Goal: Learn about a topic: Learn about a topic

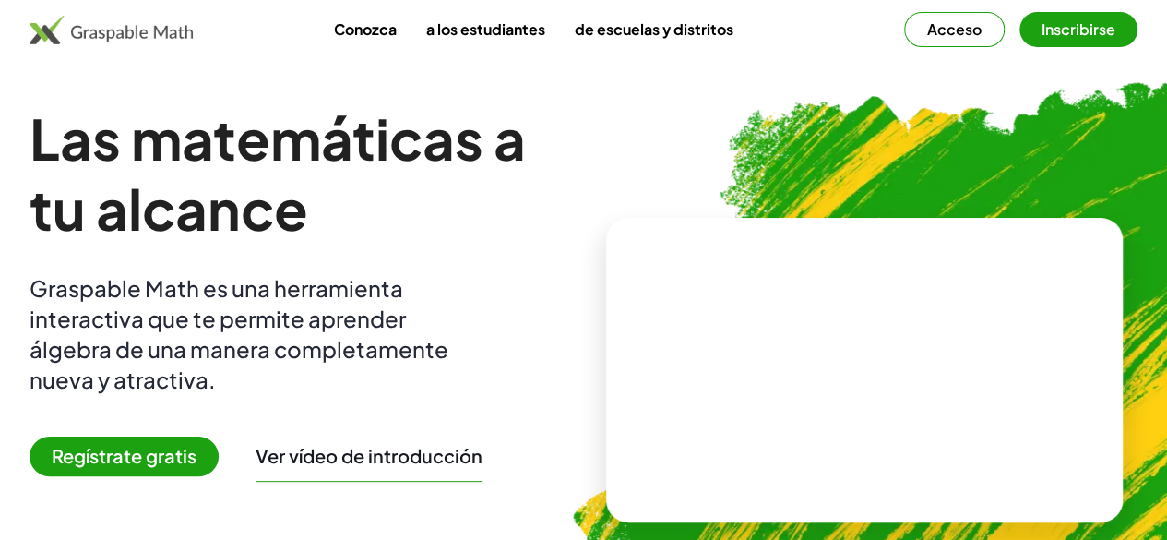
click at [1042, 36] on font "Inscribirse" at bounding box center [1079, 28] width 74 height 19
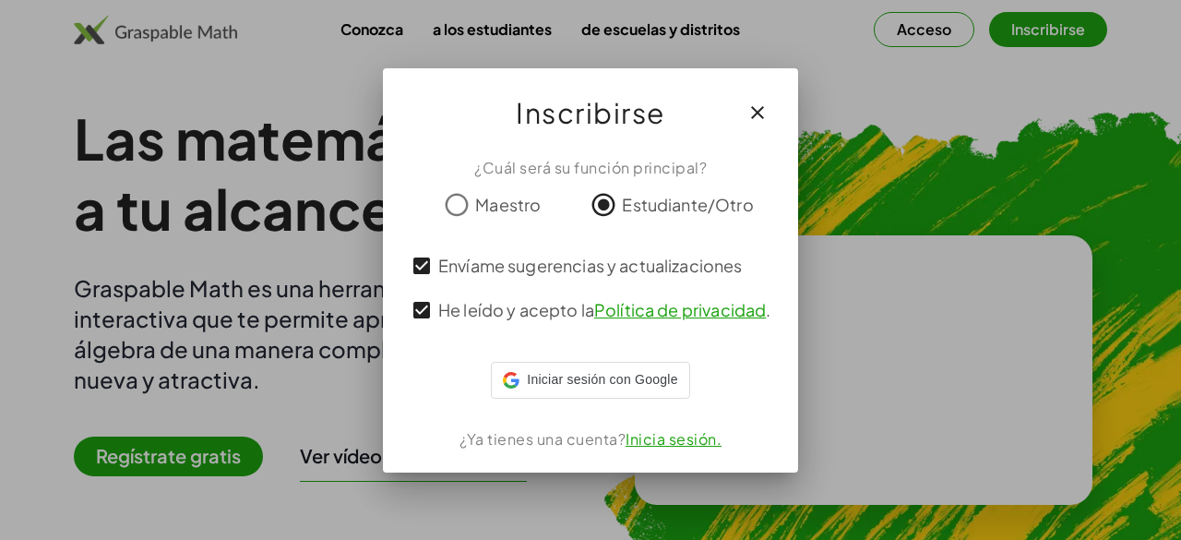
click at [484, 212] on span "Maestro" at bounding box center [508, 204] width 66 height 25
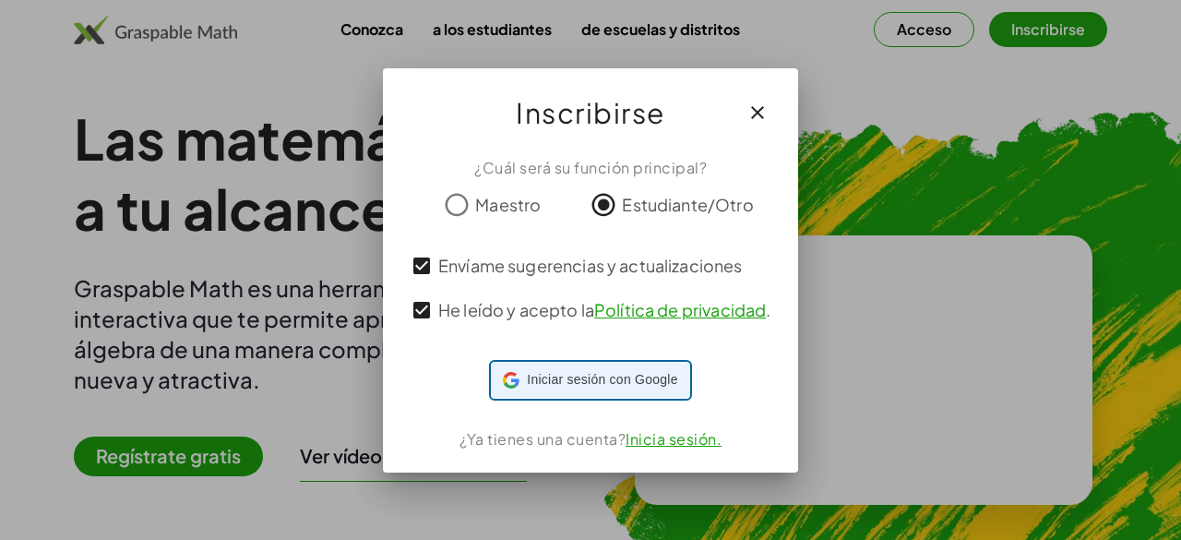
click at [522, 372] on div "Iniciar sesión con Google Iniciar sesión con Google. Se abre en una pestaña nue…" at bounding box center [590, 380] width 174 height 35
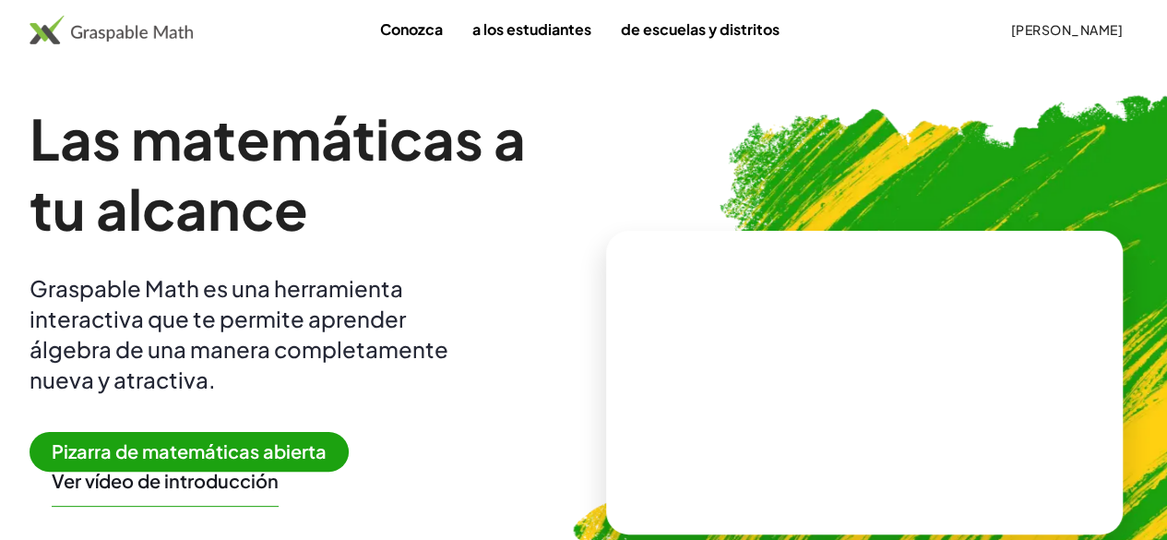
click at [305, 460] on font "Pizarra de matemáticas abierta" at bounding box center [189, 450] width 275 height 23
click at [225, 448] on font "Pizarra de matemáticas abierta" at bounding box center [189, 450] width 275 height 23
click at [605, 388] on img at bounding box center [962, 375] width 853 height 719
click at [767, 396] on video at bounding box center [864, 382] width 277 height 138
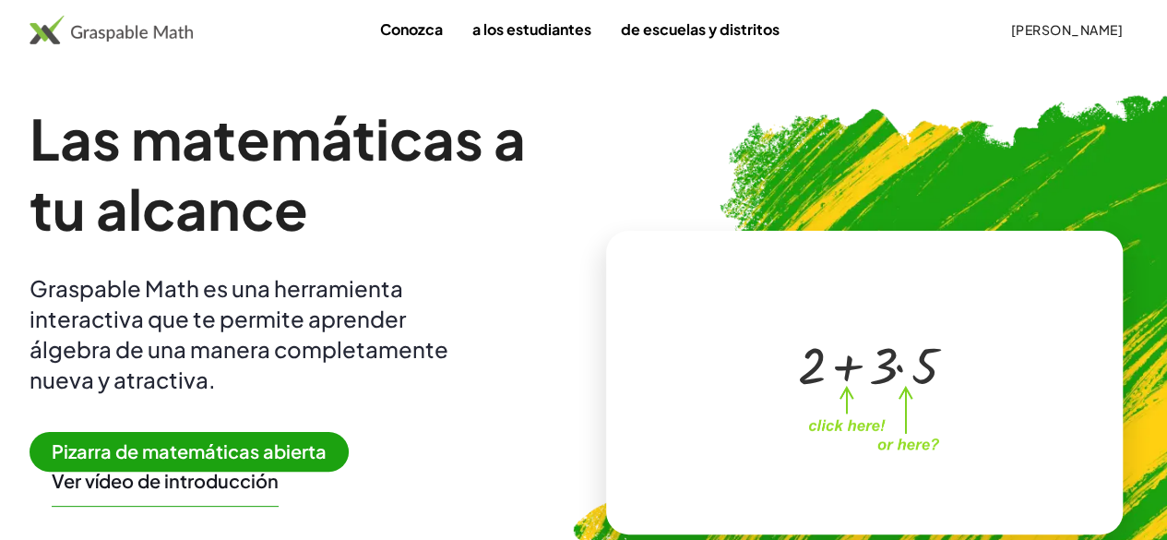
click at [771, 396] on div "+ 2 + · 3 · 5" at bounding box center [861, 364] width 180 height 78
click at [849, 363] on div at bounding box center [867, 363] width 157 height 68
click at [323, 454] on font "Pizarra de matemáticas abierta" at bounding box center [189, 450] width 275 height 23
click at [472, 29] on font "a los estudiantes" at bounding box center [531, 28] width 119 height 19
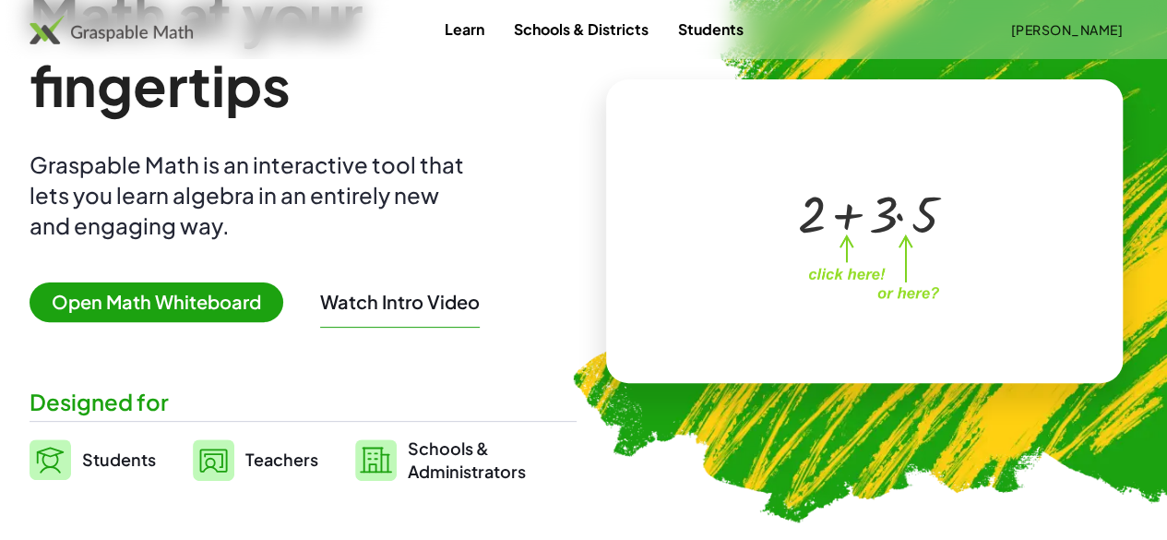
scroll to position [129, 0]
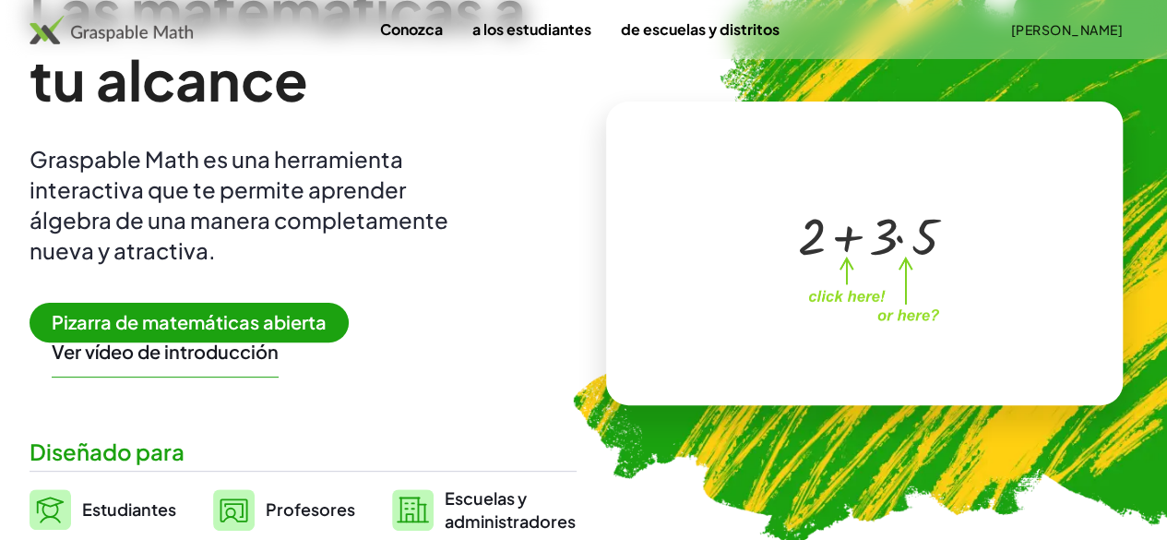
click at [327, 325] on font "Pizarra de matemáticas abierta" at bounding box center [189, 321] width 275 height 23
click at [197, 326] on font "Pizarra de matemáticas abierta" at bounding box center [189, 321] width 275 height 23
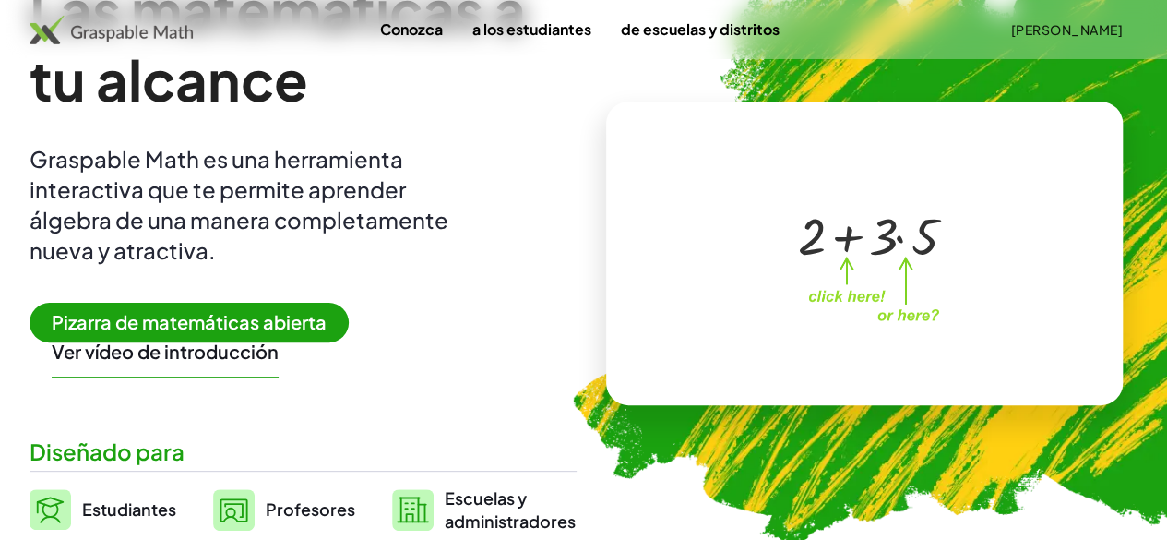
click at [197, 326] on font "Pizarra de matemáticas abierta" at bounding box center [189, 321] width 275 height 23
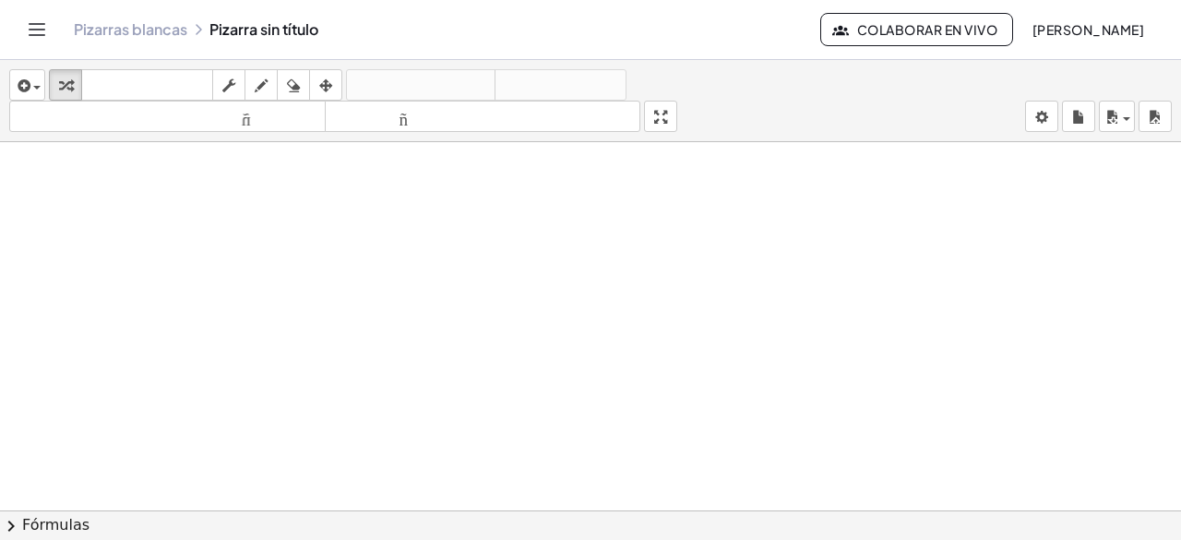
drag, startPoint x: 445, startPoint y: 145, endPoint x: 441, endPoint y: 200, distance: 55.5
drag, startPoint x: 441, startPoint y: 200, endPoint x: 325, endPoint y: 259, distance: 130.4
drag, startPoint x: 325, startPoint y: 259, endPoint x: 253, endPoint y: 78, distance: 194.7
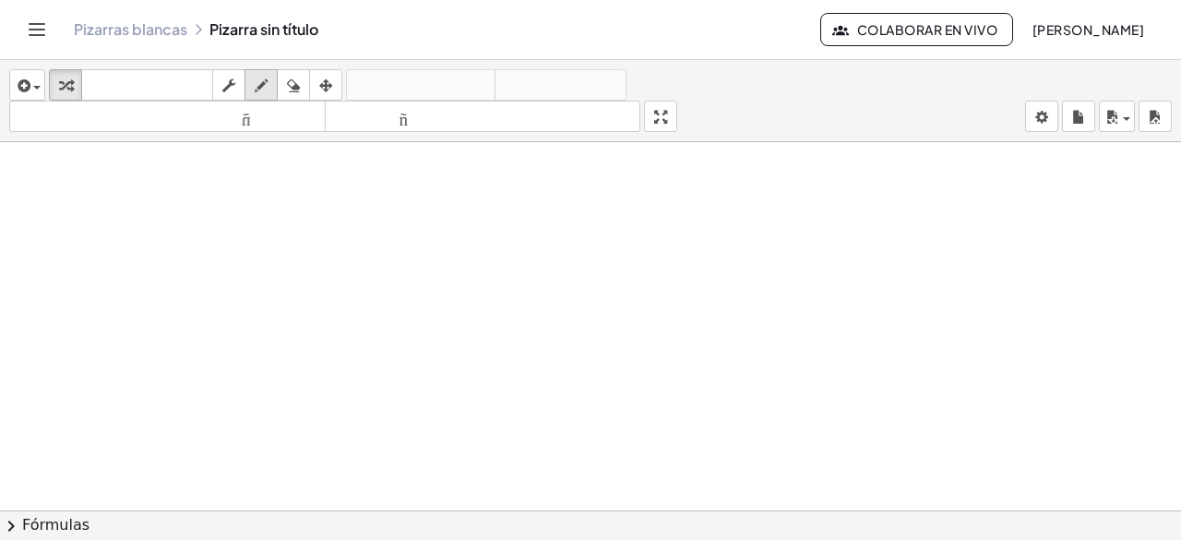
click at [253, 78] on div "insertar Seleccione uno: Expresión matemática Función Texto Vídeo de YouTube Gr…" at bounding box center [590, 300] width 1181 height 480
click at [253, 78] on div "button" at bounding box center [261, 85] width 24 height 22
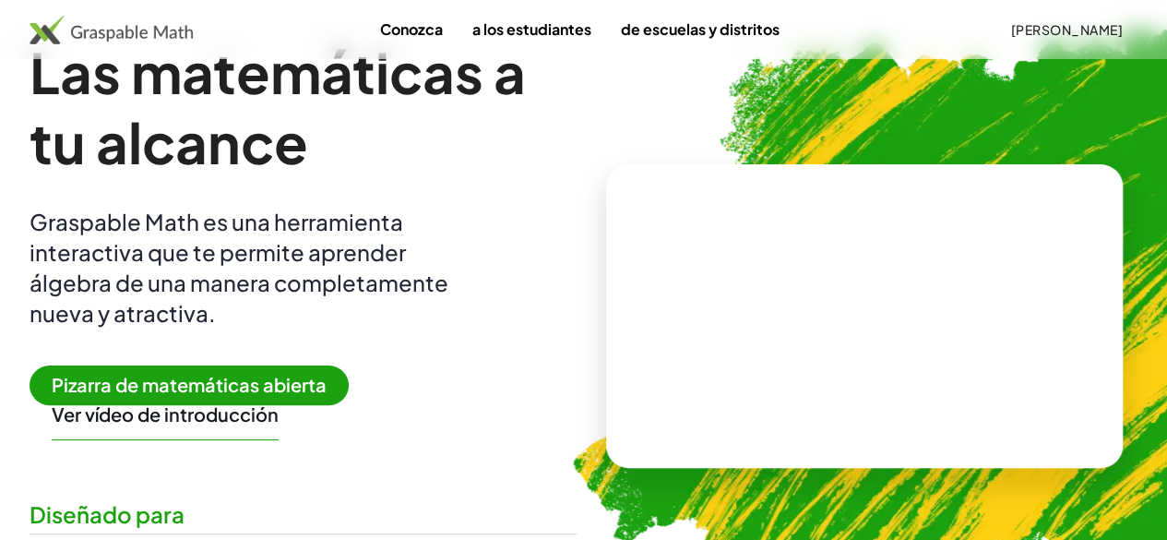
scroll to position [72, 0]
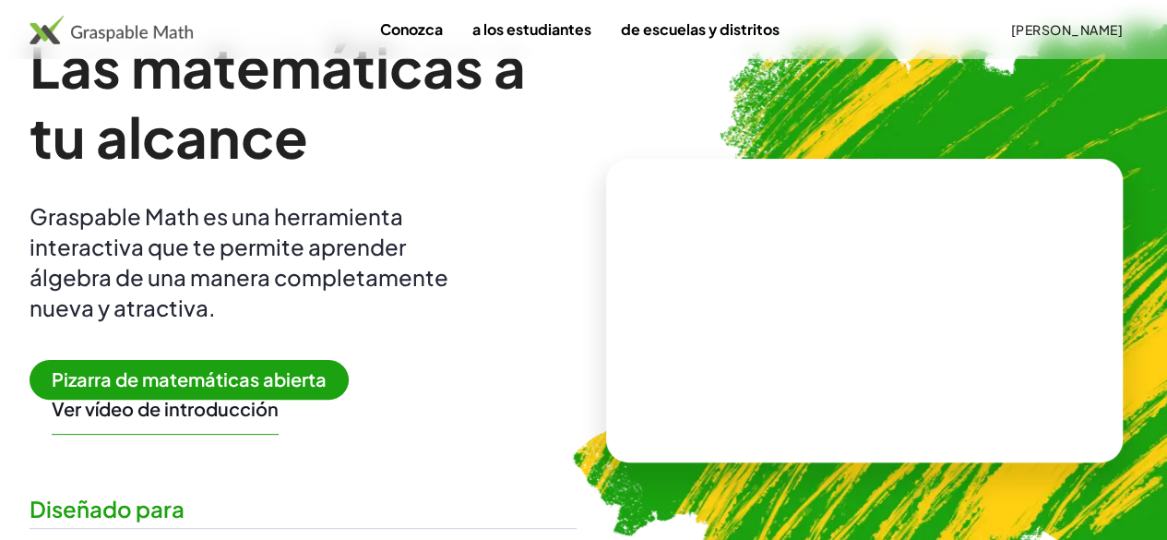
click at [296, 371] on font "Pizarra de matemáticas abierta" at bounding box center [189, 378] width 275 height 23
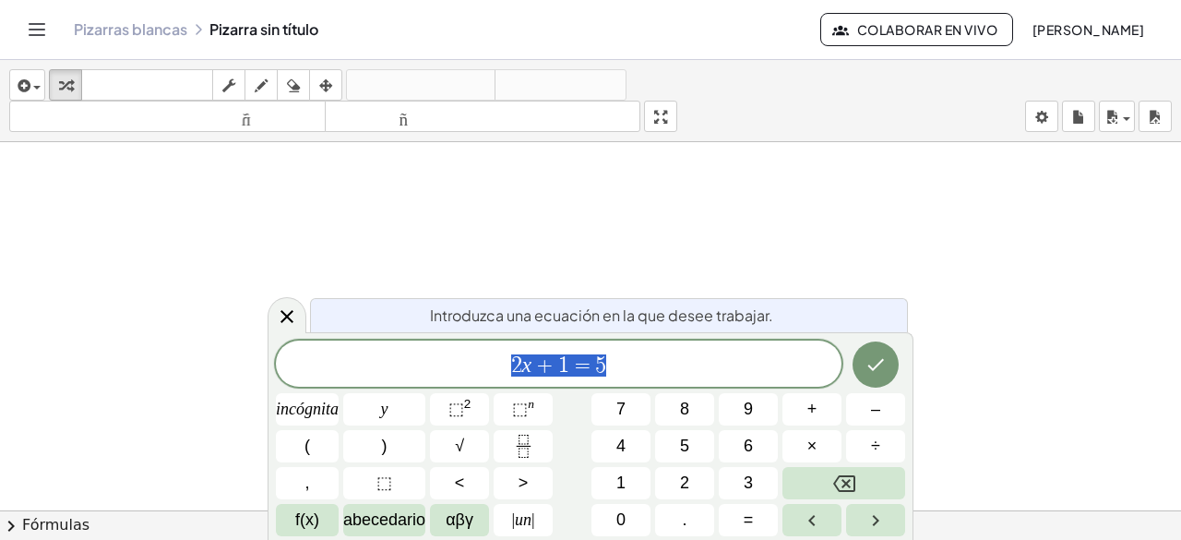
click at [647, 265] on div at bounding box center [590, 524] width 1181 height 765
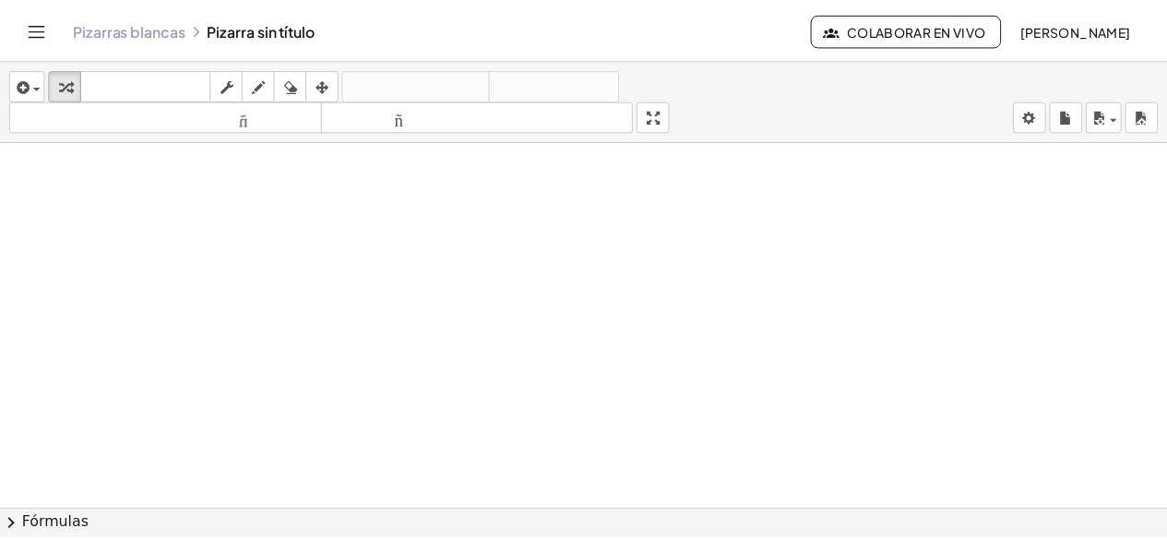
scroll to position [72, 0]
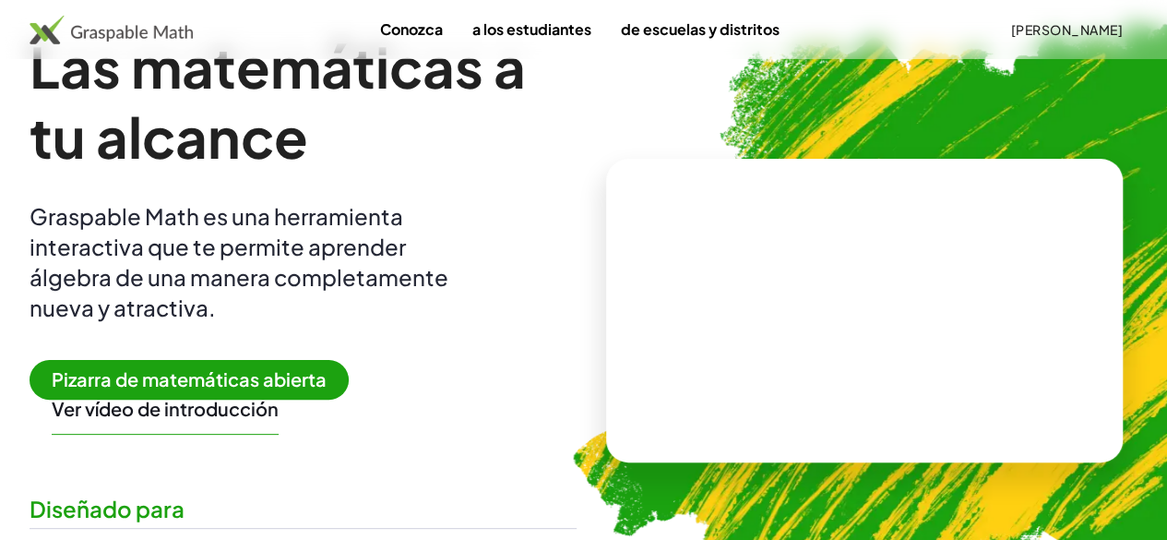
click at [295, 368] on font "Pizarra de matemáticas abierta" at bounding box center [189, 378] width 275 height 23
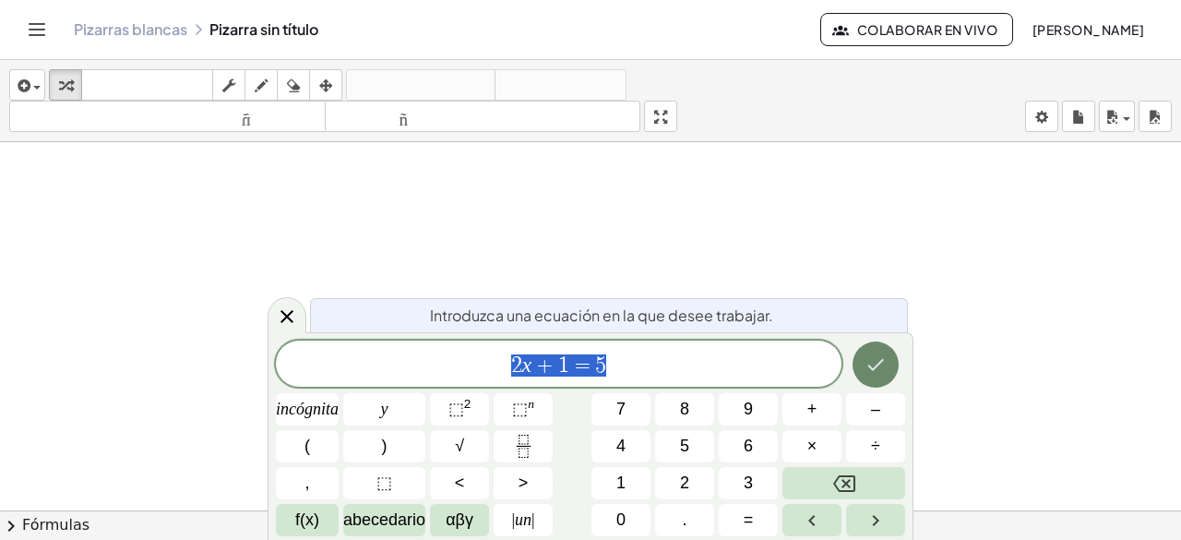
click at [875, 370] on icon "Hecho" at bounding box center [876, 364] width 22 height 22
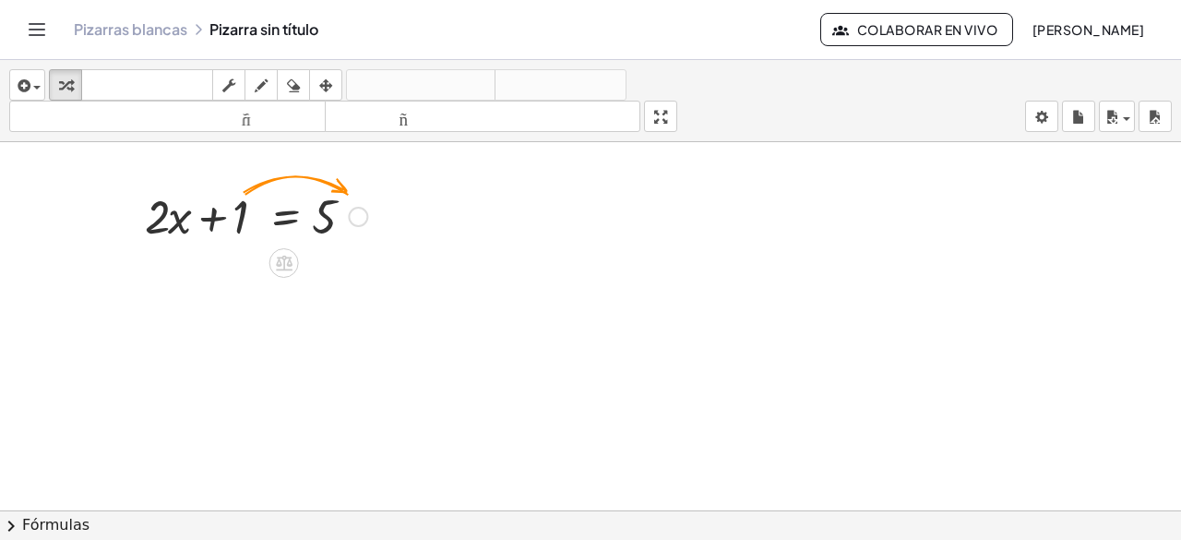
click at [235, 211] on div at bounding box center [256, 215] width 241 height 63
click at [272, 211] on div at bounding box center [256, 215] width 241 height 63
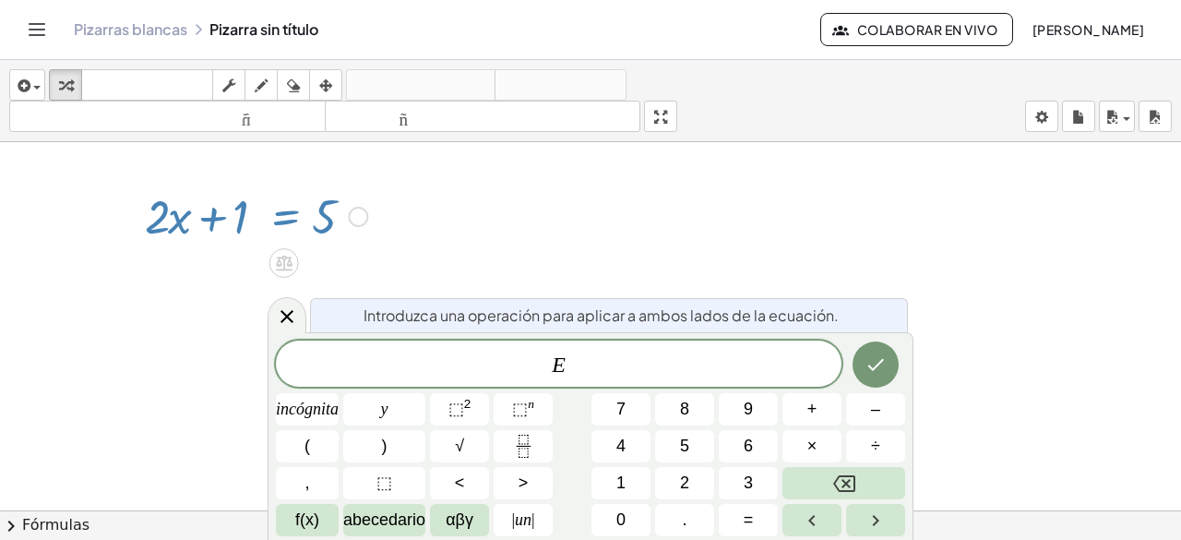
click at [242, 215] on div at bounding box center [256, 215] width 241 height 63
click at [327, 213] on div at bounding box center [256, 215] width 241 height 63
click at [770, 383] on div "E ​" at bounding box center [559, 364] width 566 height 46
click at [770, 383] on div "​" at bounding box center [559, 364] width 566 height 46
click at [627, 482] on button "1" at bounding box center [621, 483] width 59 height 32
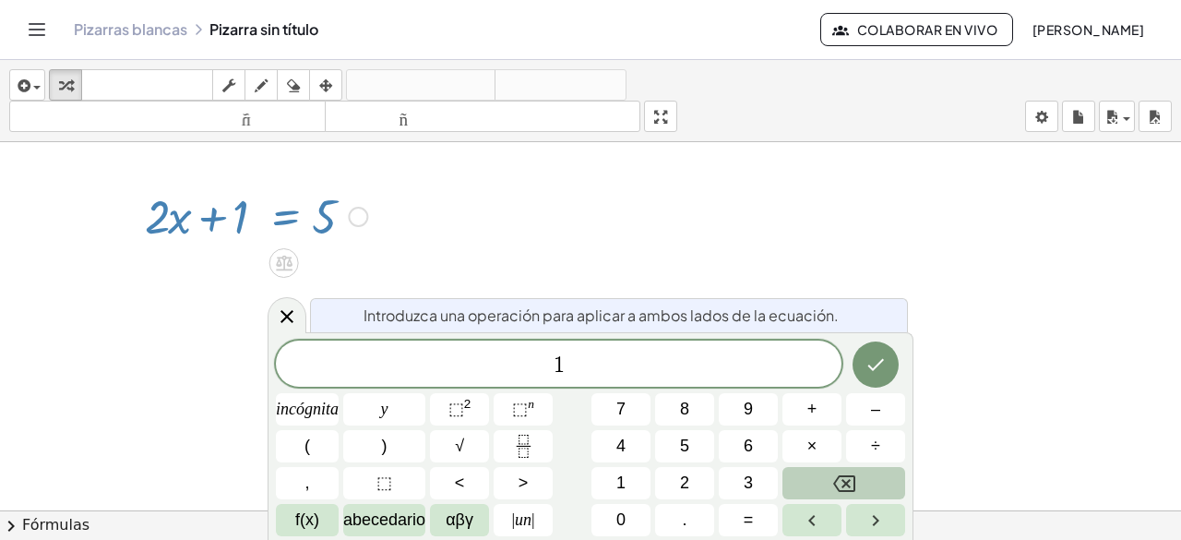
click at [823, 481] on button "Retroceso" at bounding box center [844, 483] width 123 height 32
click at [707, 444] on button "5" at bounding box center [684, 446] width 59 height 32
click at [881, 422] on button "–" at bounding box center [875, 409] width 59 height 32
click at [647, 488] on button "1" at bounding box center [621, 483] width 59 height 32
click at [878, 376] on icon "Hecho" at bounding box center [876, 364] width 22 height 22
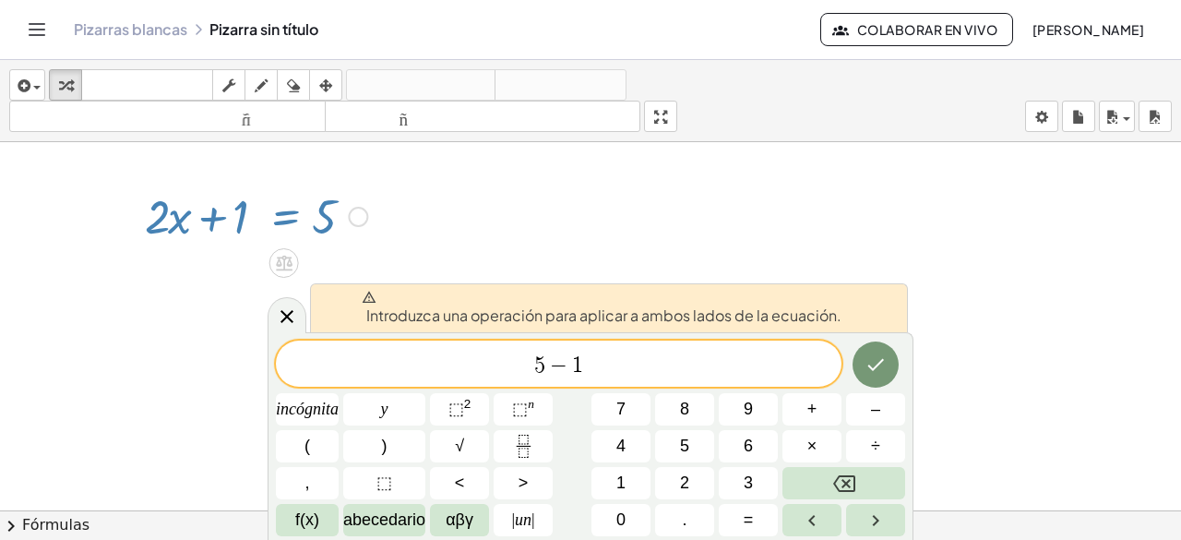
click at [620, 335] on div "Introduzca una operación para aplicar a ambos lados de la ecuación. 5 − 1 incóg…" at bounding box center [591, 436] width 646 height 208
click at [840, 477] on icon "Retroceso" at bounding box center [844, 483] width 22 height 22
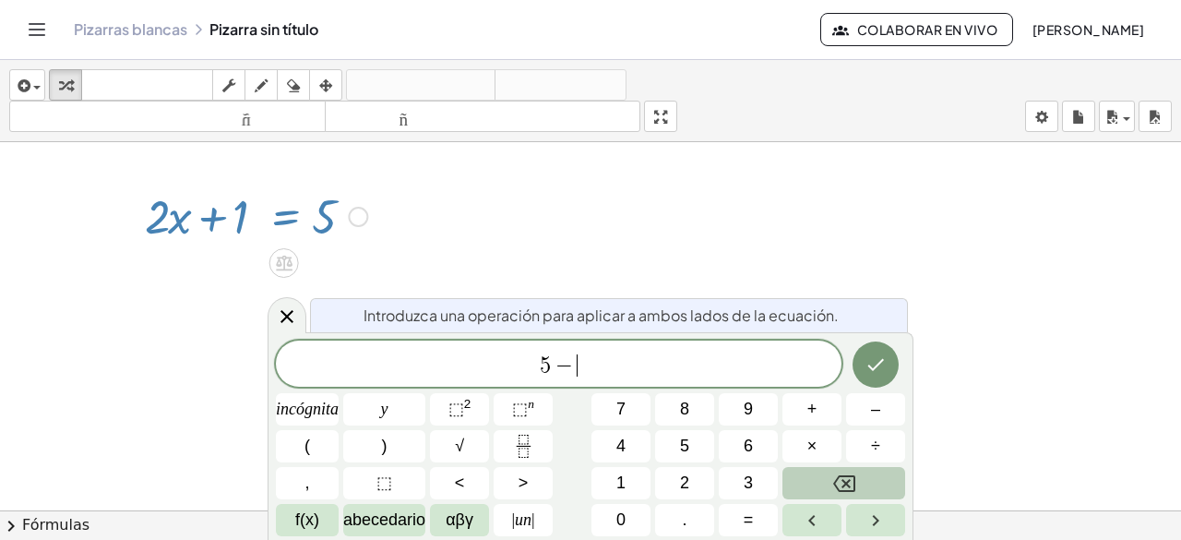
click at [840, 477] on icon "Retroceso" at bounding box center [844, 483] width 22 height 22
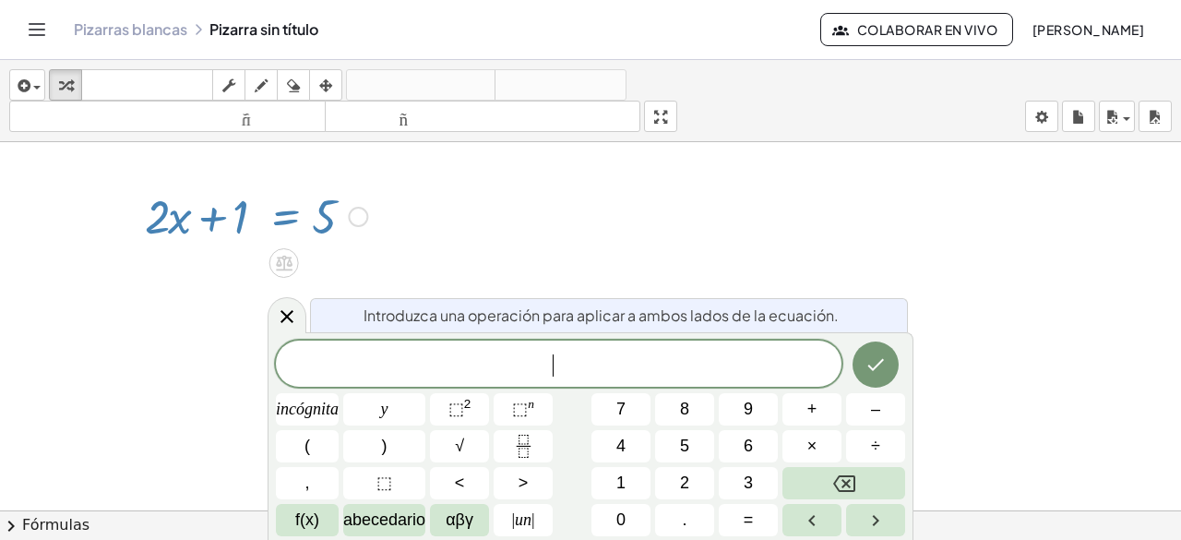
click at [594, 270] on div at bounding box center [590, 524] width 1181 height 765
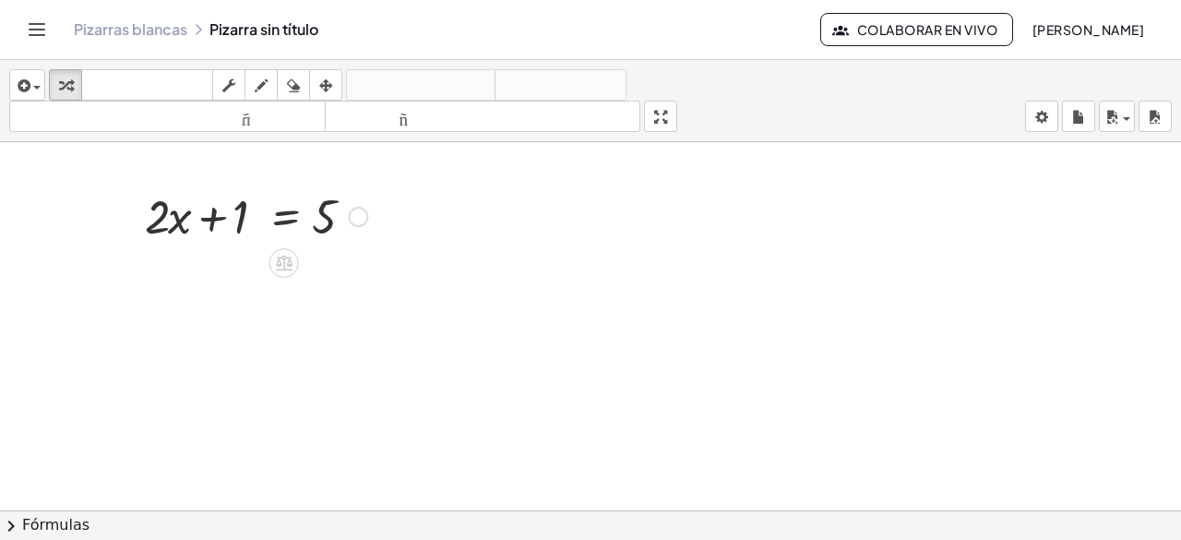
click at [270, 213] on div at bounding box center [256, 215] width 241 height 63
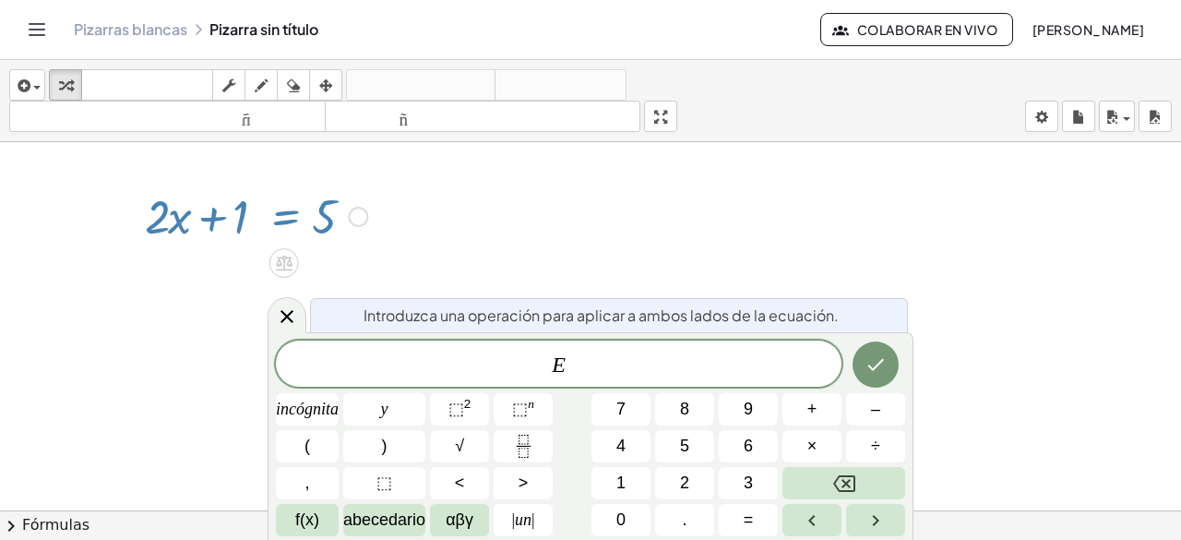
click at [241, 213] on div at bounding box center [256, 215] width 241 height 63
drag, startPoint x: 241, startPoint y: 213, endPoint x: 186, endPoint y: 229, distance: 56.7
click at [186, 229] on div at bounding box center [256, 215] width 241 height 63
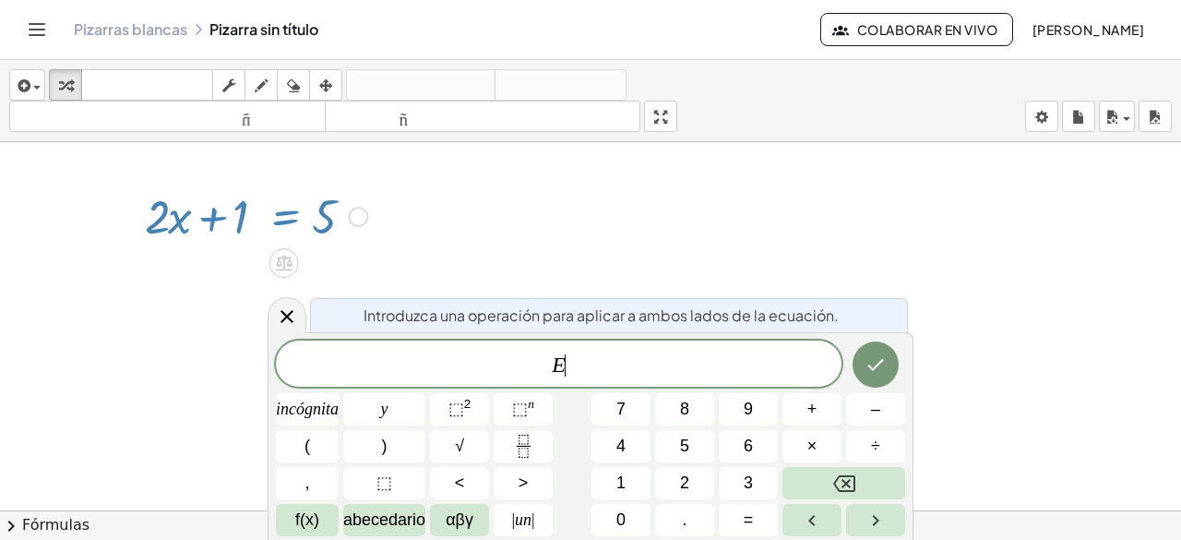
click at [186, 229] on div at bounding box center [256, 215] width 241 height 63
click at [391, 245] on div at bounding box center [590, 524] width 1181 height 765
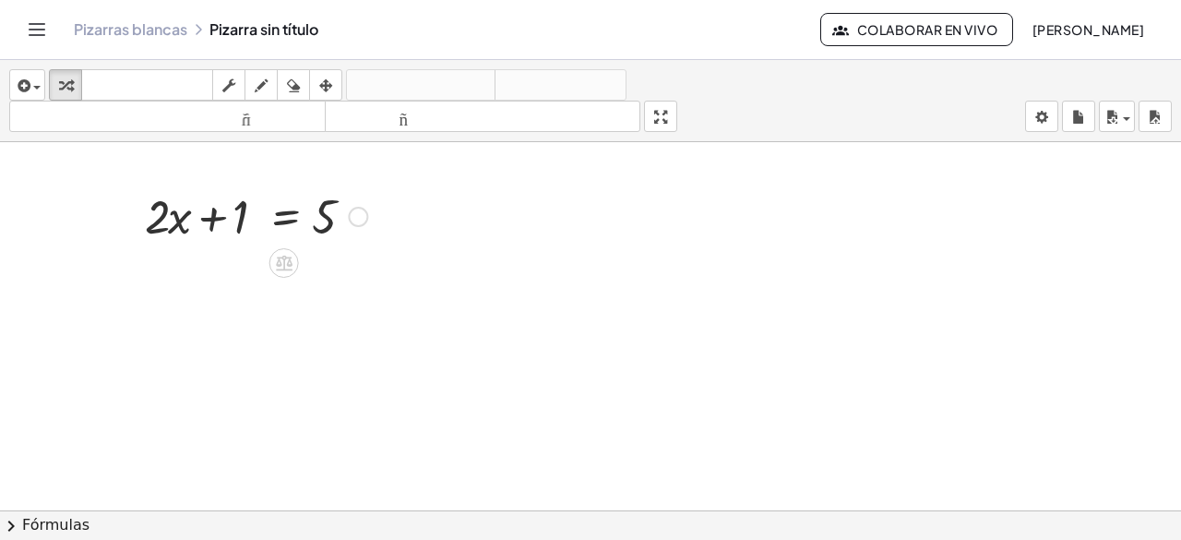
click at [312, 203] on div at bounding box center [256, 215] width 241 height 63
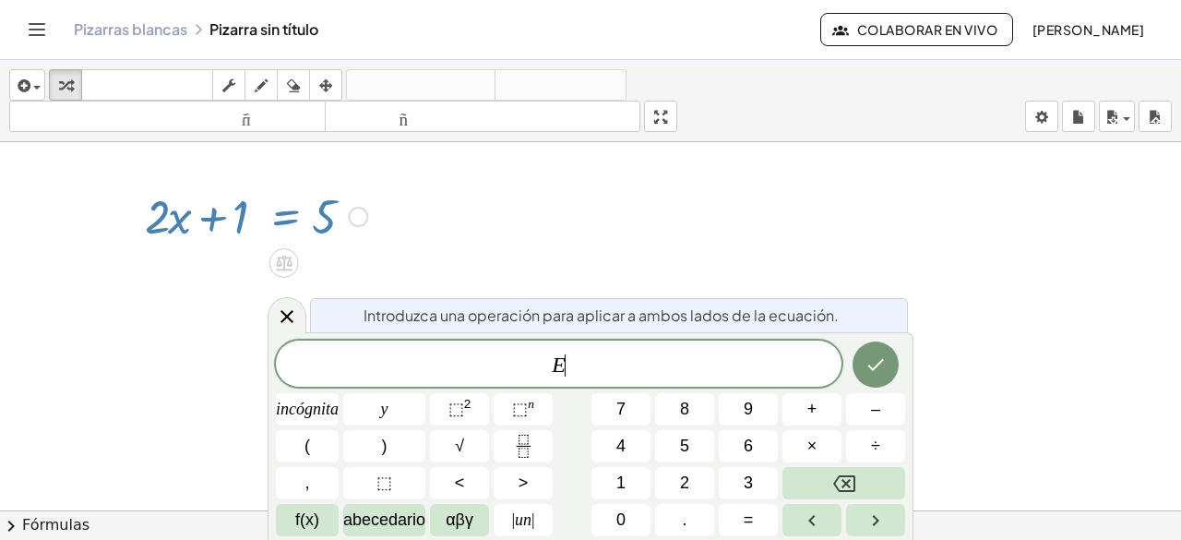
click at [595, 357] on span "E ​" at bounding box center [559, 366] width 566 height 26
click at [805, 520] on icon "Flecha izquierda" at bounding box center [812, 520] width 22 height 22
click at [858, 524] on button "Flecha derecha" at bounding box center [875, 520] width 59 height 32
click at [874, 371] on icon "Hecho" at bounding box center [876, 364] width 22 height 22
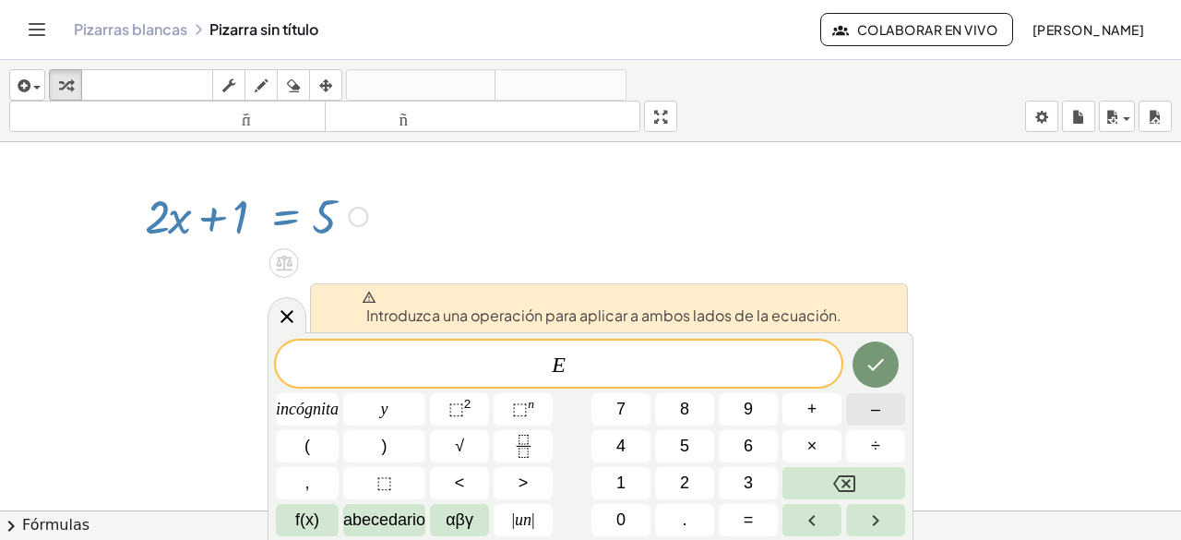
click at [867, 406] on button "–" at bounding box center [875, 409] width 59 height 32
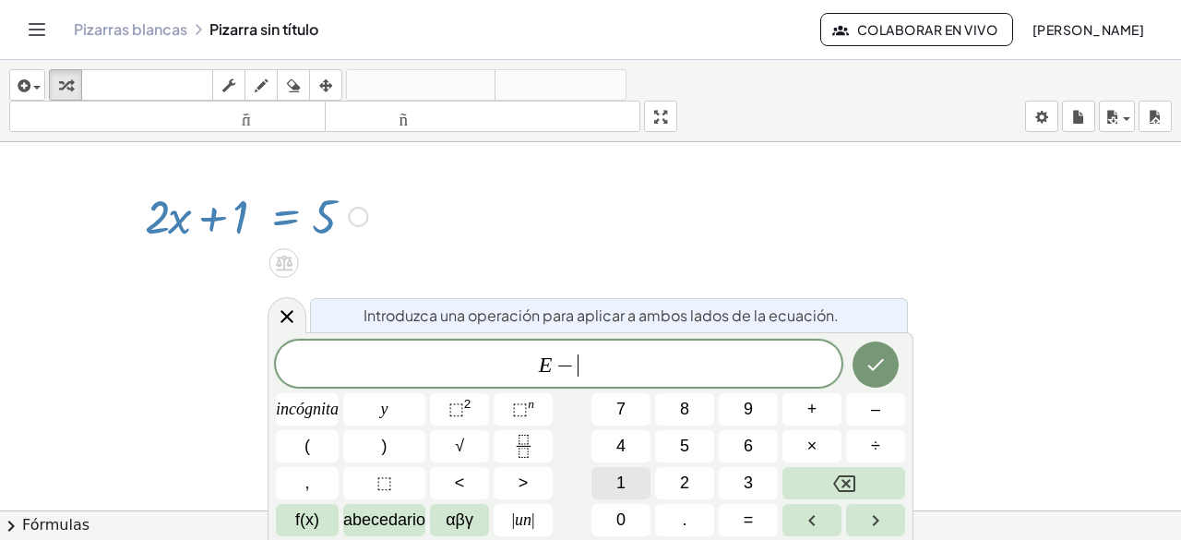
click at [625, 484] on font "1" at bounding box center [620, 482] width 9 height 18
click at [878, 362] on icon "Hecho" at bounding box center [876, 364] width 22 height 22
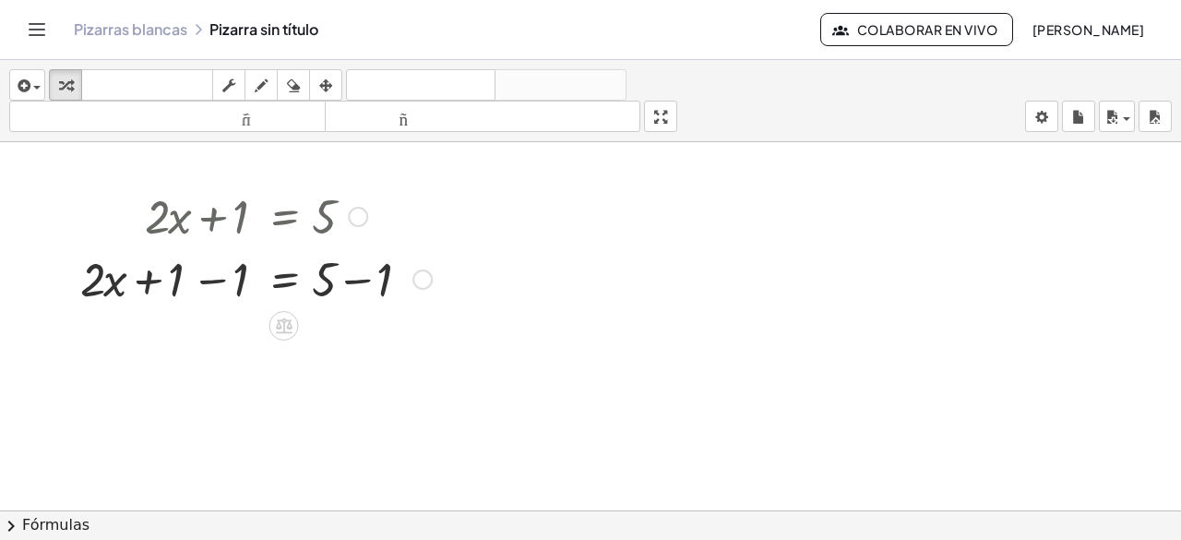
click at [329, 217] on div at bounding box center [256, 215] width 370 height 63
click at [302, 226] on div at bounding box center [256, 215] width 370 height 63
click at [356, 217] on div at bounding box center [358, 217] width 20 height 20
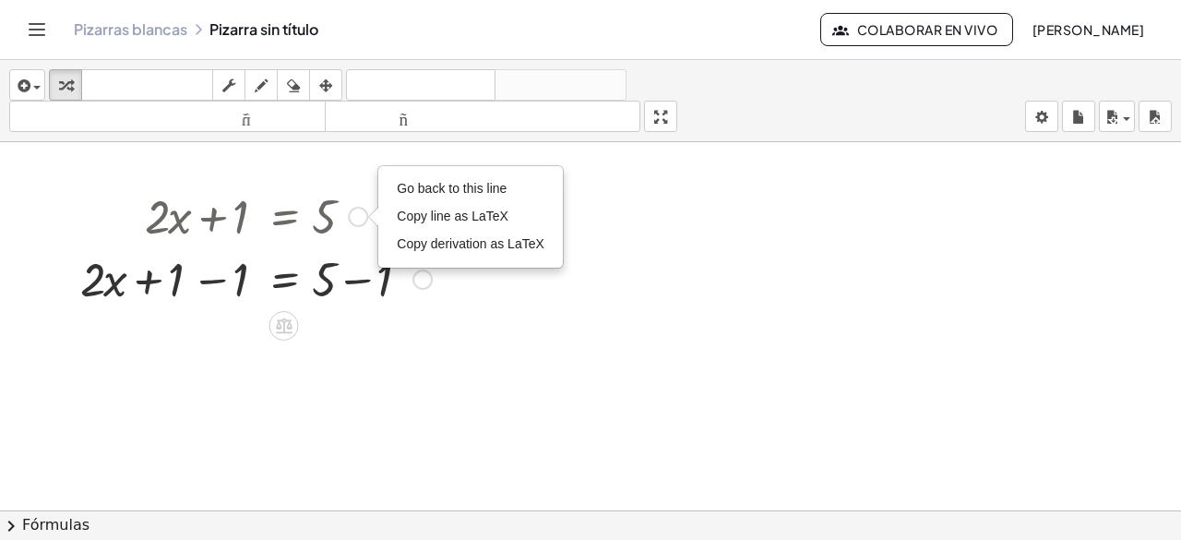
click at [356, 217] on div "Go back to this line Copy line as LaTeX Copy derivation as LaTeX" at bounding box center [358, 217] width 20 height 20
click at [424, 284] on div at bounding box center [422, 279] width 20 height 20
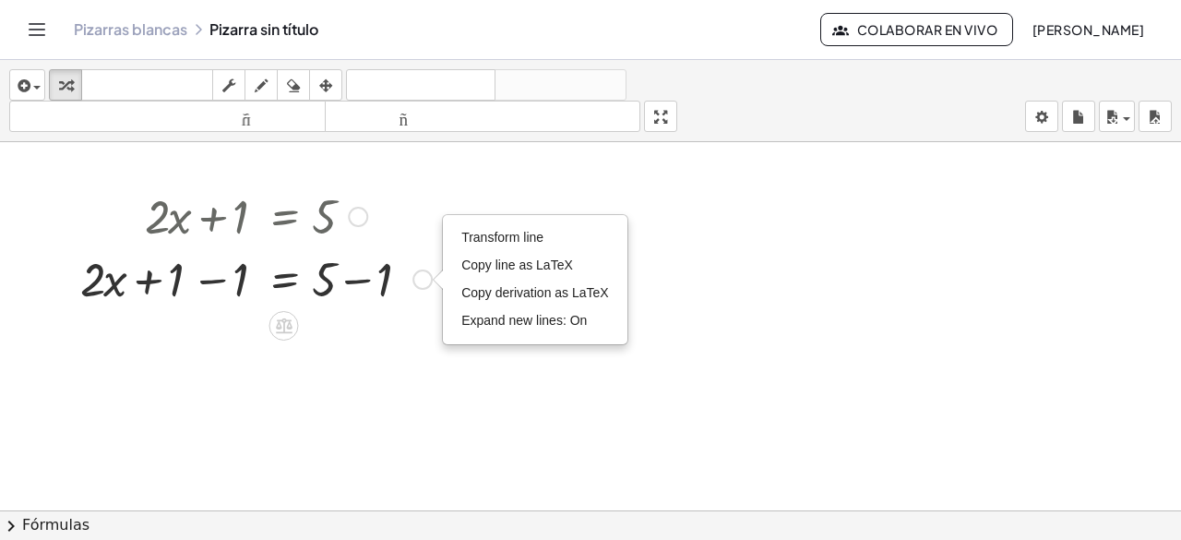
click at [361, 217] on div "Go back to this line Copy line as LaTeX Copy derivation as LaTeX" at bounding box center [358, 217] width 20 height 20
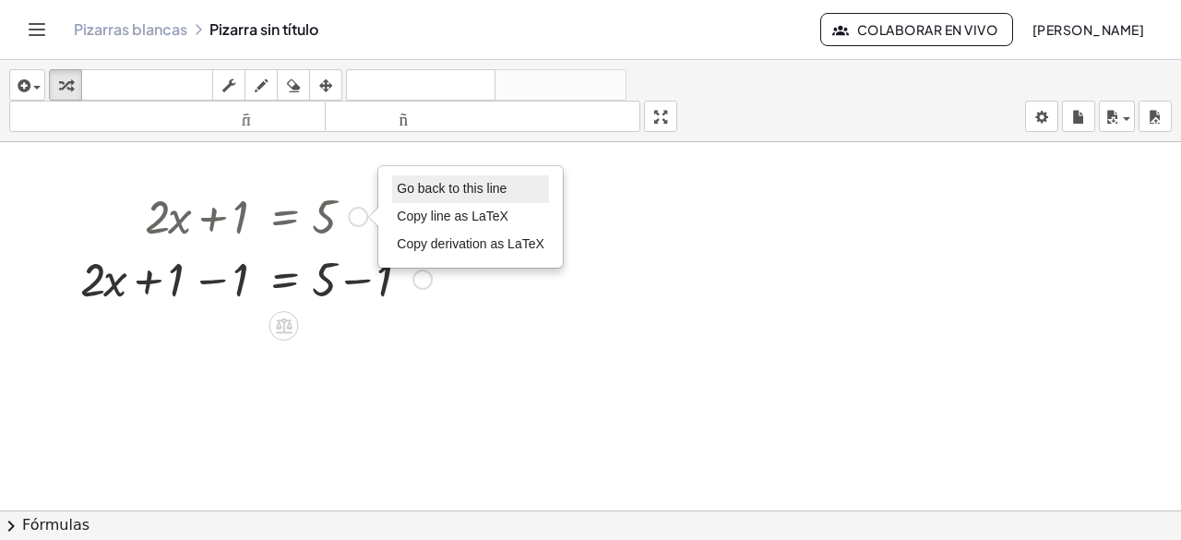
click at [411, 183] on span "Go back to this line" at bounding box center [452, 188] width 110 height 15
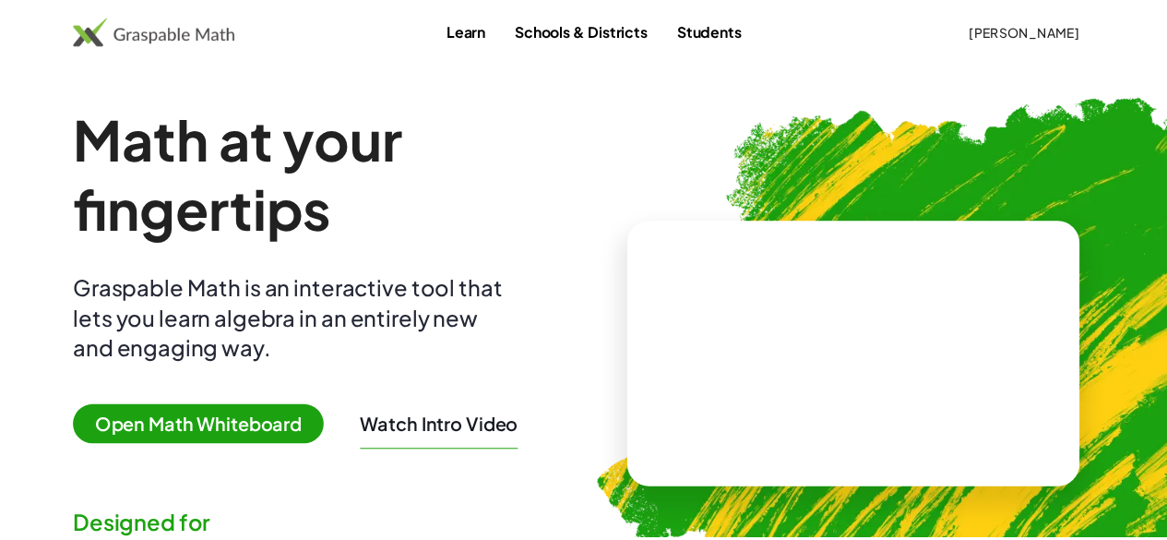
scroll to position [72, 0]
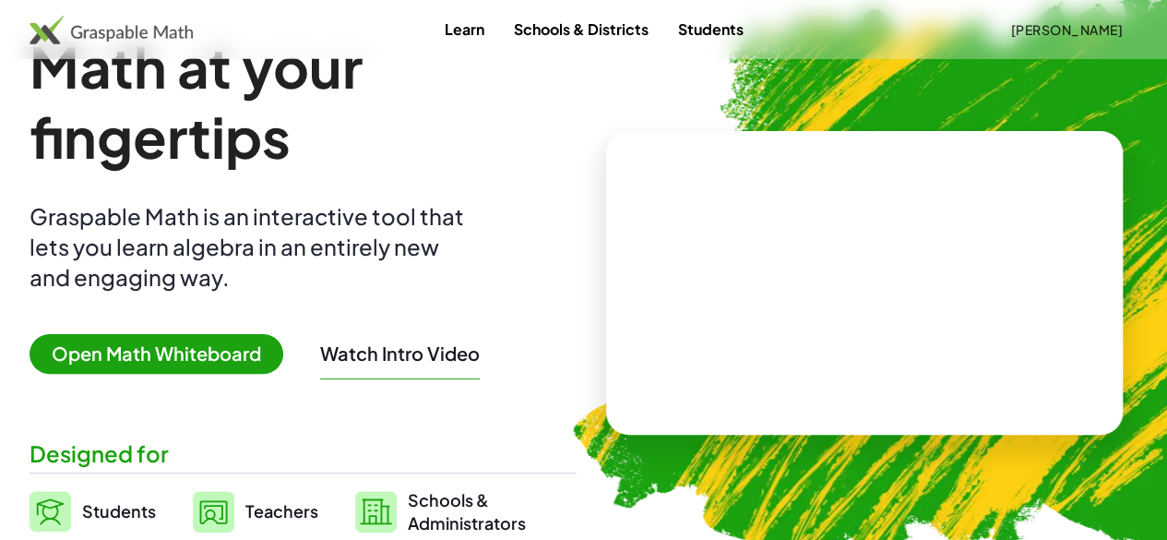
click at [238, 359] on span "Open Math Whiteboard" at bounding box center [157, 354] width 254 height 40
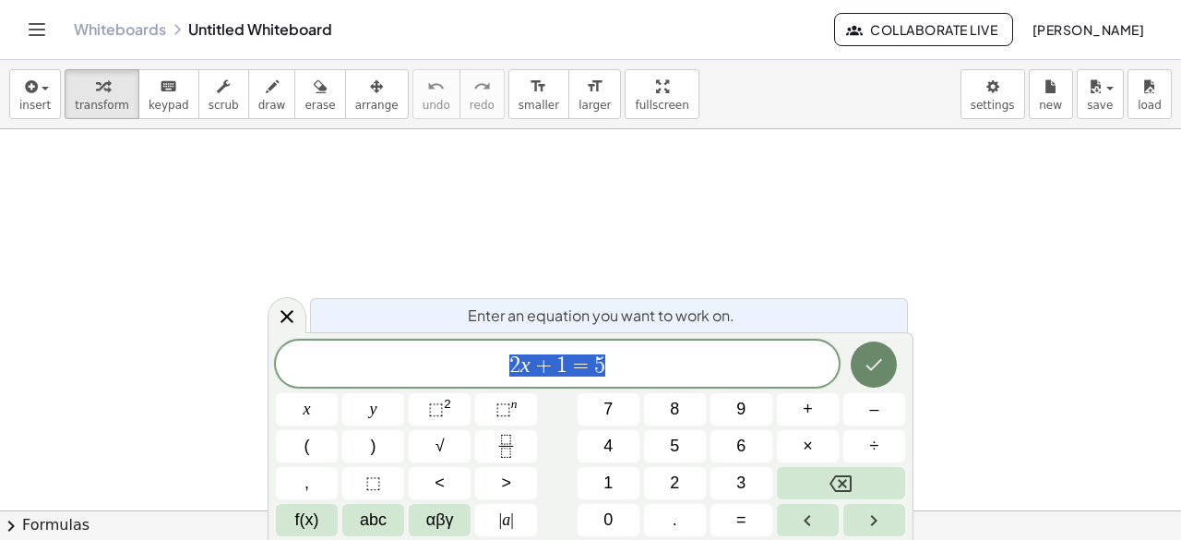
click at [893, 372] on button "Done" at bounding box center [874, 364] width 46 height 46
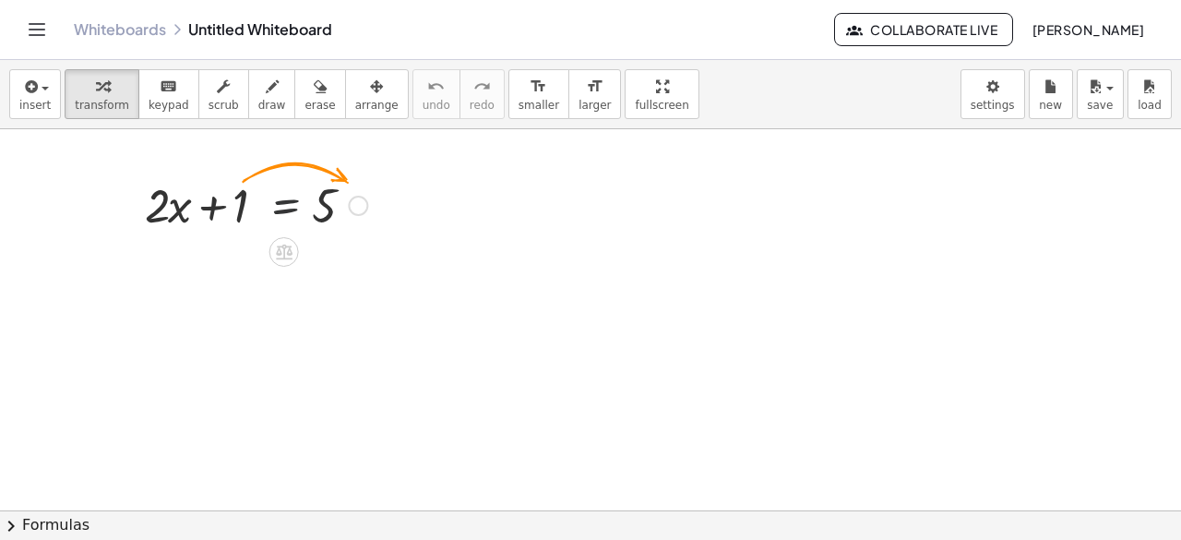
click at [308, 195] on div at bounding box center [256, 204] width 241 height 63
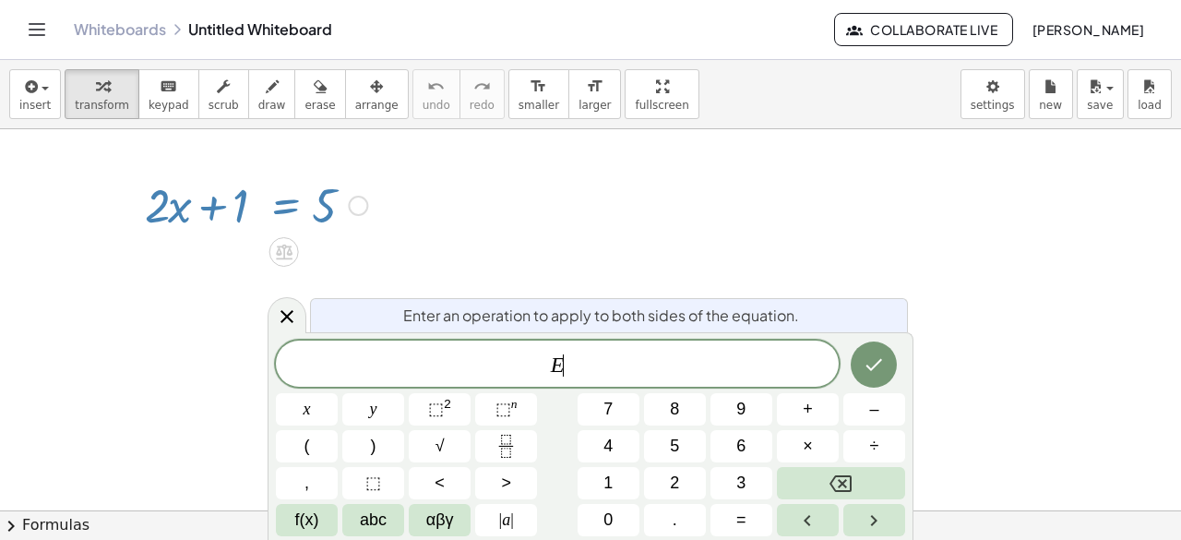
click at [240, 202] on div at bounding box center [256, 204] width 241 height 63
click at [870, 409] on span "–" at bounding box center [873, 409] width 9 height 25
click at [613, 474] on button "1" at bounding box center [609, 483] width 62 height 32
click at [886, 364] on button "Done" at bounding box center [874, 364] width 46 height 46
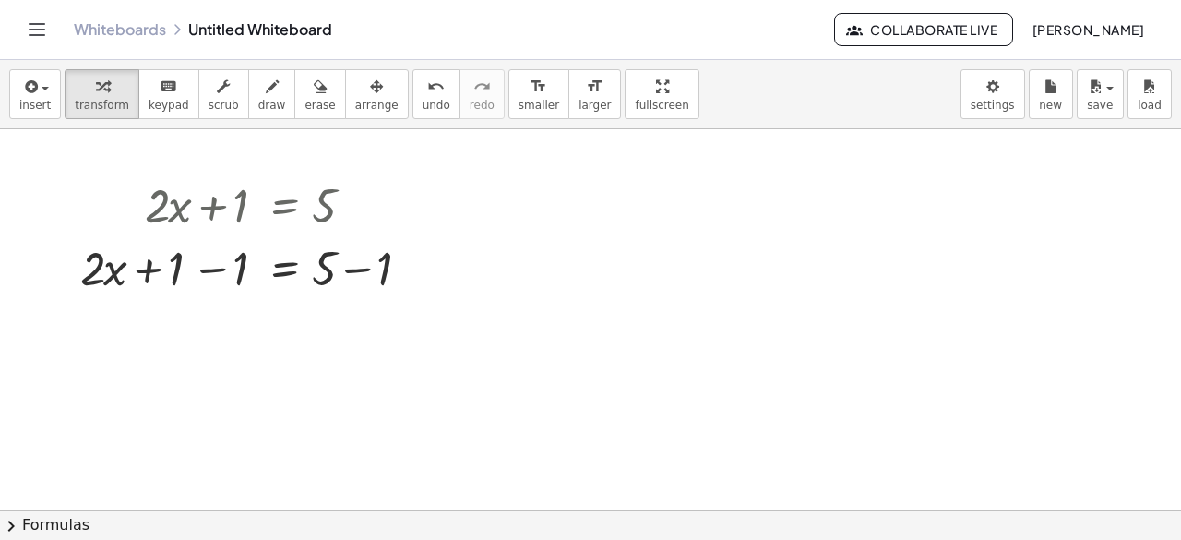
click at [38, 19] on icon "Toggle navigation" at bounding box center [37, 29] width 22 height 22
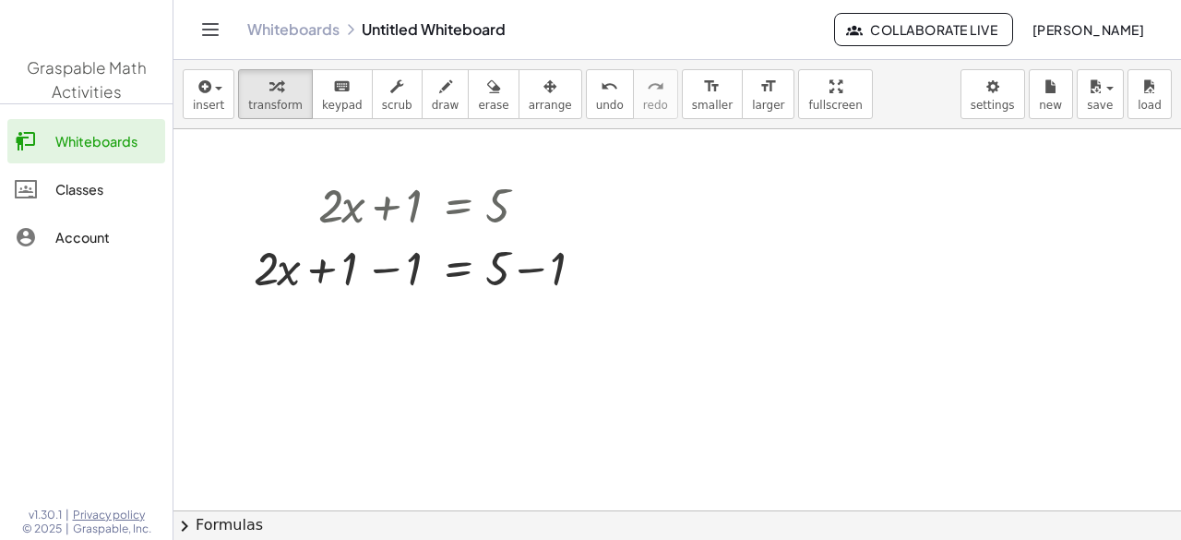
click at [201, 27] on icon "Toggle navigation" at bounding box center [210, 29] width 22 height 22
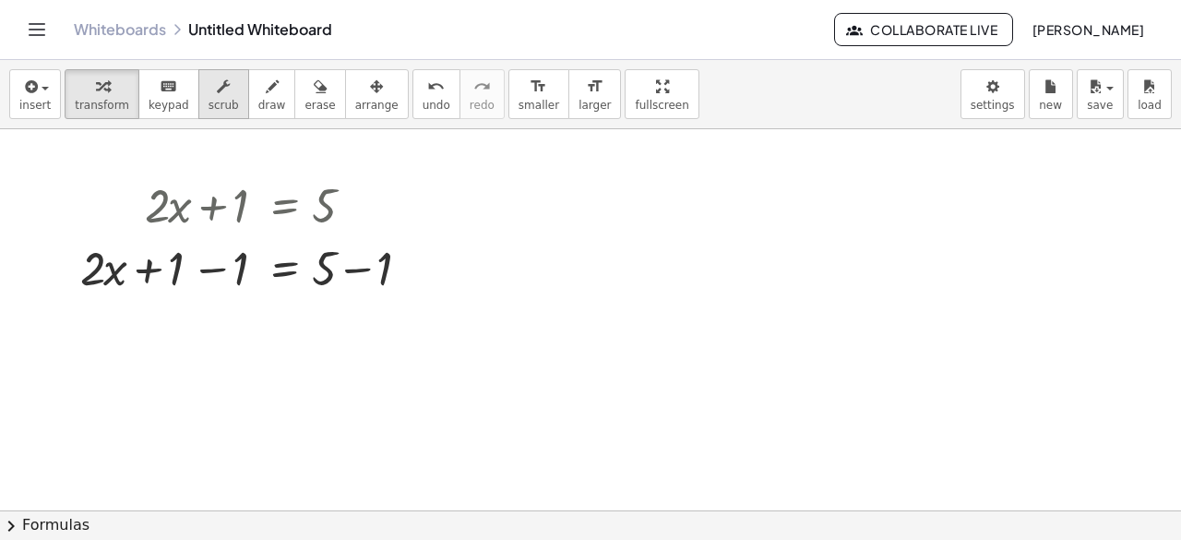
click at [217, 95] on icon "button" at bounding box center [223, 87] width 13 height 22
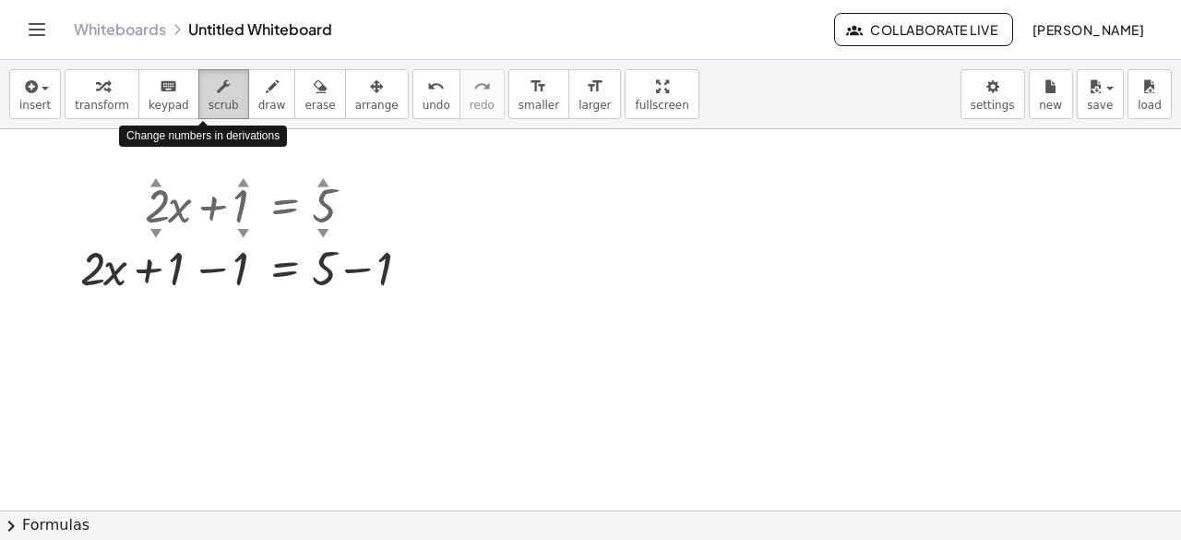
click at [217, 112] on button "scrub" at bounding box center [223, 94] width 51 height 50
click at [209, 99] on span "scrub" at bounding box center [224, 105] width 30 height 13
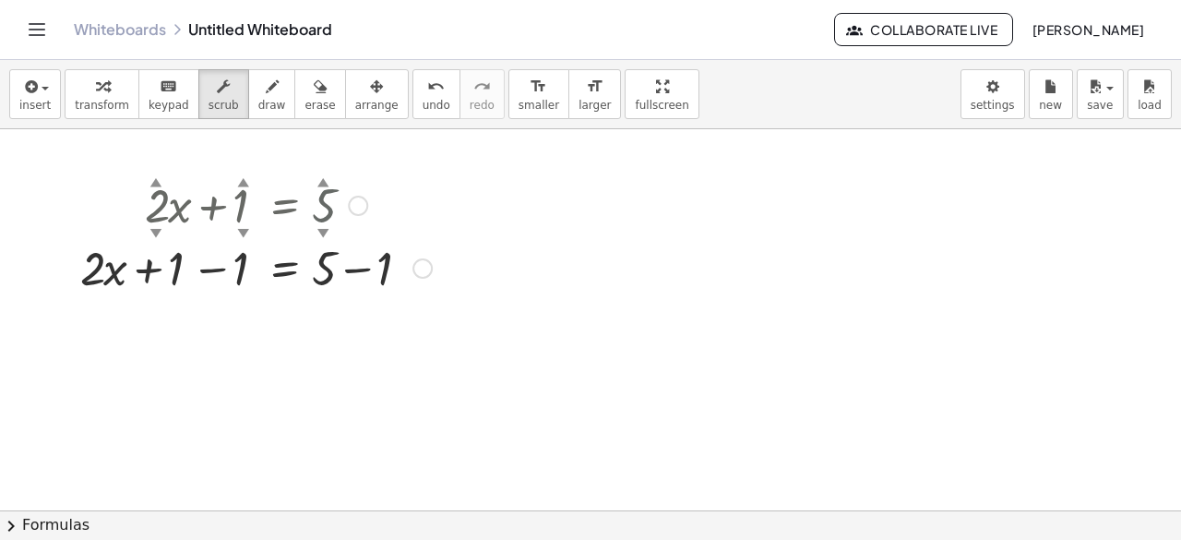
click at [330, 202] on div at bounding box center [256, 204] width 370 height 63
click at [351, 208] on div at bounding box center [358, 206] width 20 height 20
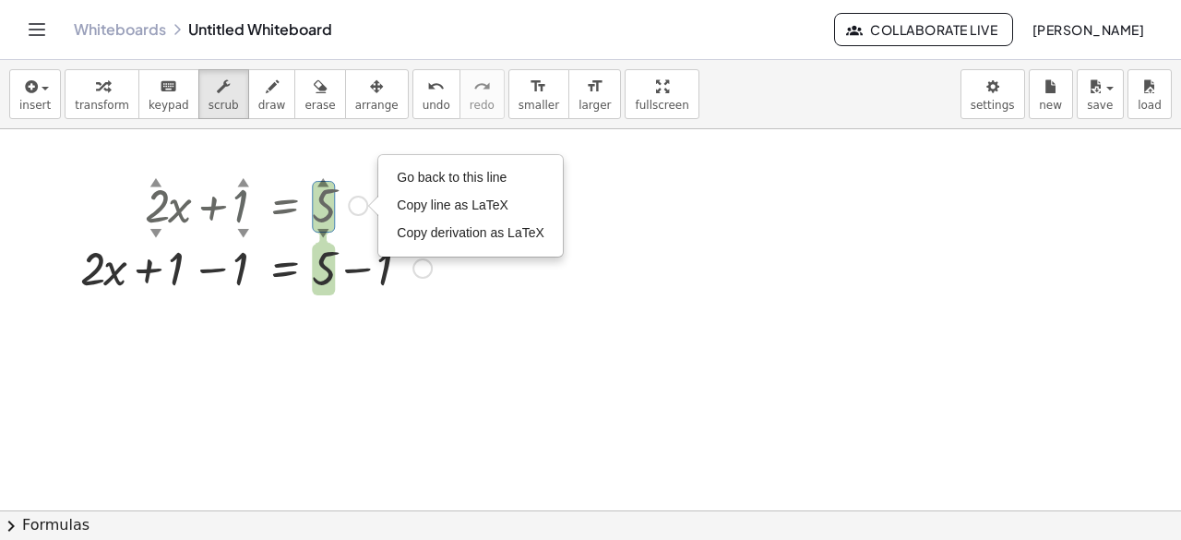
click at [239, 204] on div at bounding box center [256, 204] width 370 height 63
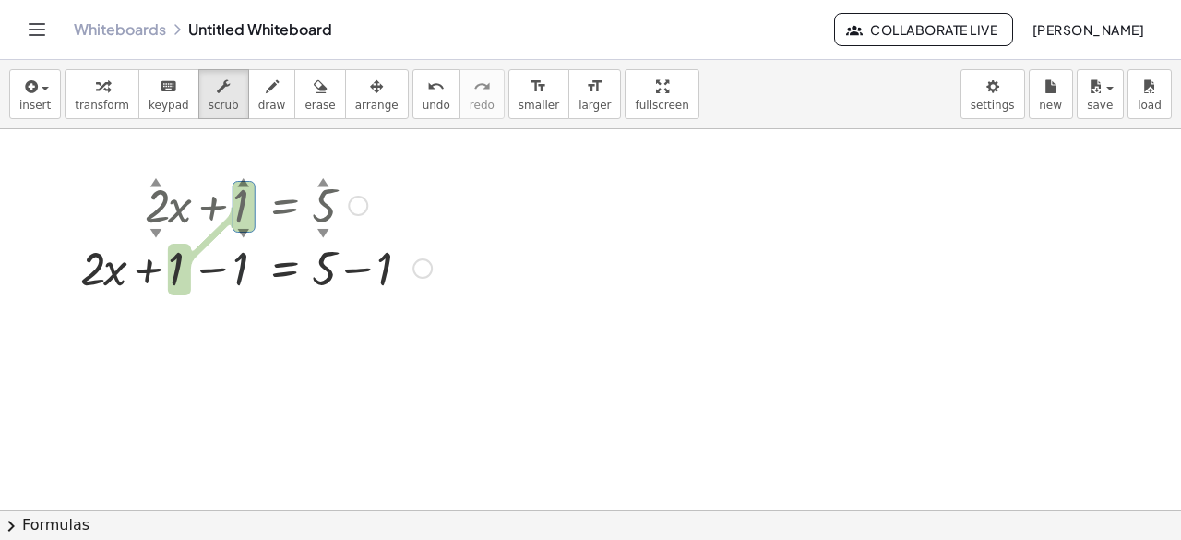
click at [253, 269] on div at bounding box center [256, 266] width 370 height 63
click at [327, 338] on div at bounding box center [590, 511] width 1181 height 765
click at [391, 313] on div at bounding box center [590, 511] width 1181 height 765
click at [341, 202] on div at bounding box center [256, 204] width 370 height 63
click at [359, 206] on div "Go back to this line Copy line as LaTeX Copy derivation as LaTeX" at bounding box center [358, 206] width 20 height 20
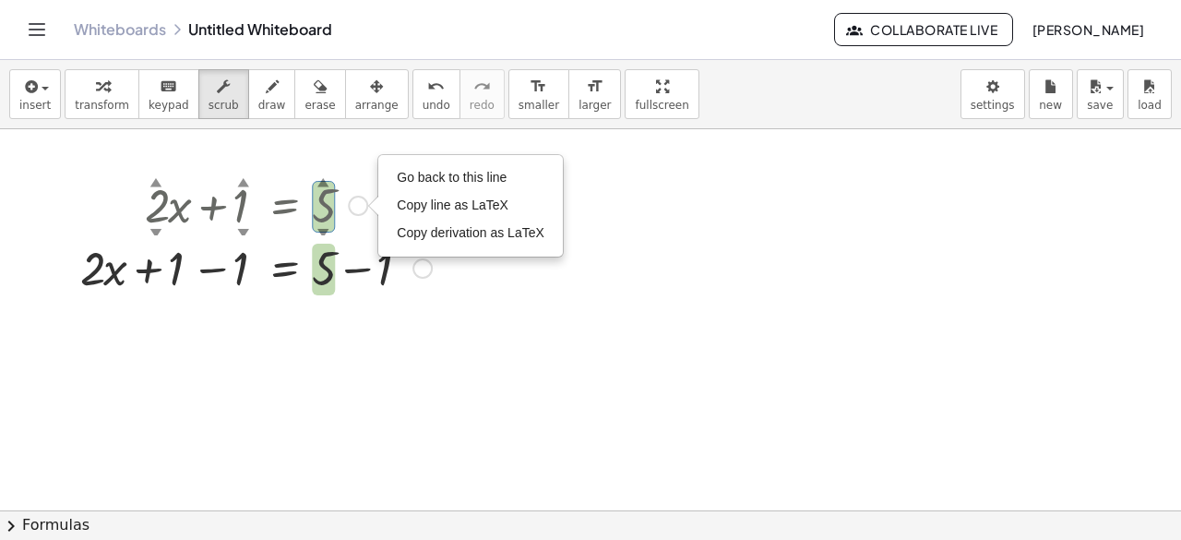
click at [359, 206] on div "Go back to this line Copy line as LaTeX Copy derivation as LaTeX" at bounding box center [358, 206] width 20 height 20
click at [417, 277] on div at bounding box center [256, 266] width 370 height 63
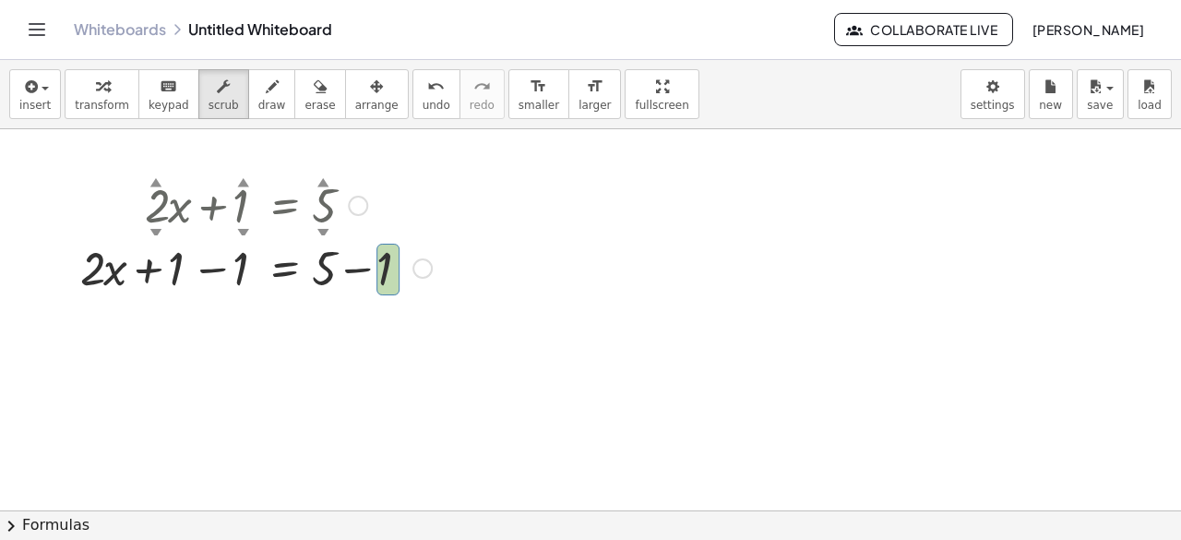
click at [423, 265] on div at bounding box center [422, 268] width 20 height 20
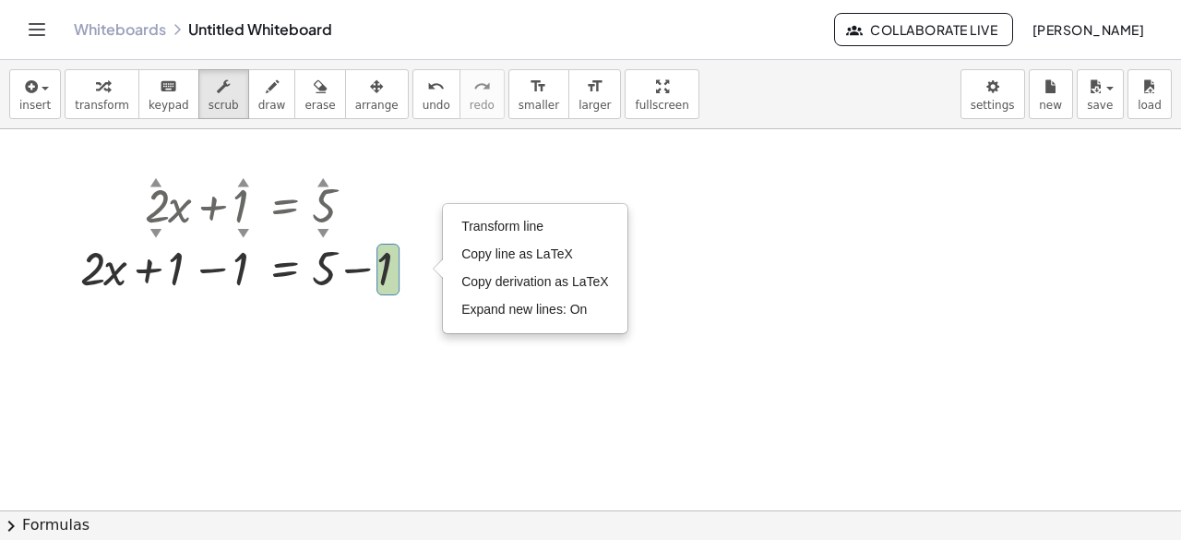
click at [392, 324] on div at bounding box center [590, 511] width 1181 height 765
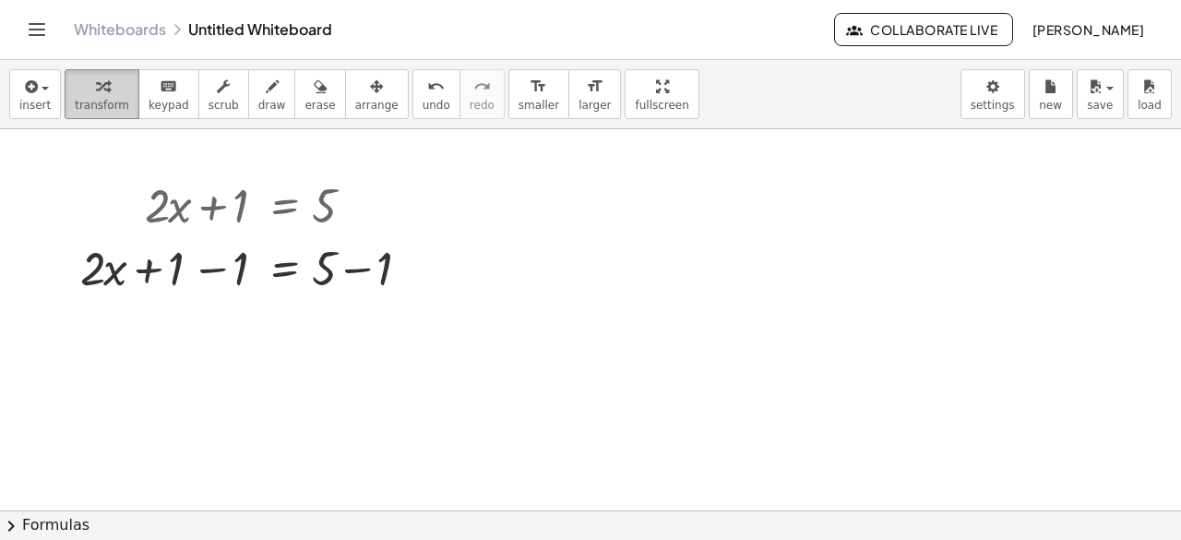
click at [79, 85] on div "button" at bounding box center [102, 86] width 54 height 22
click at [242, 215] on div at bounding box center [256, 204] width 370 height 63
click at [233, 212] on div at bounding box center [256, 204] width 370 height 63
click at [244, 265] on div at bounding box center [256, 266] width 370 height 63
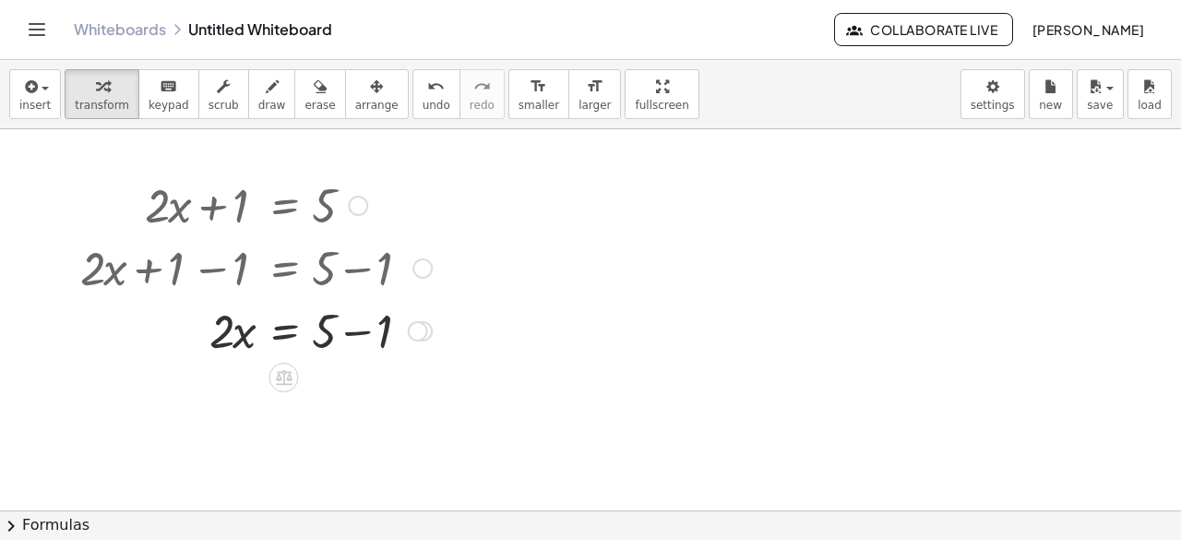
click at [239, 269] on div at bounding box center [256, 266] width 370 height 63
click at [321, 331] on div at bounding box center [256, 329] width 370 height 63
click at [338, 334] on div at bounding box center [256, 329] width 370 height 63
click at [329, 392] on div at bounding box center [256, 392] width 370 height 63
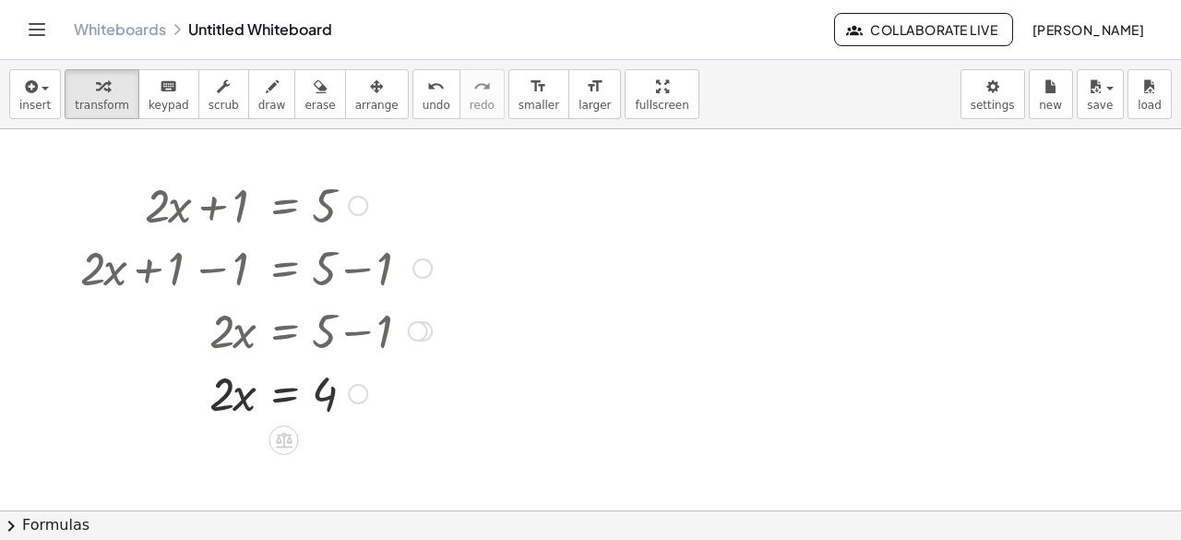
click at [329, 392] on div at bounding box center [256, 392] width 370 height 63
click at [282, 401] on div at bounding box center [256, 392] width 370 height 63
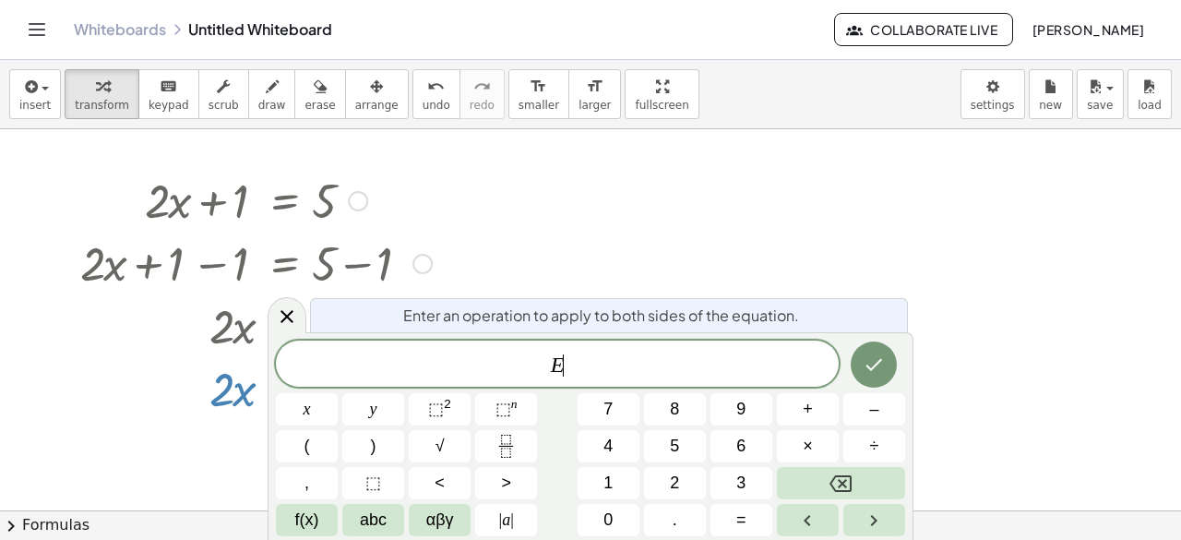
click at [282, 401] on button "x" at bounding box center [307, 409] width 62 height 32
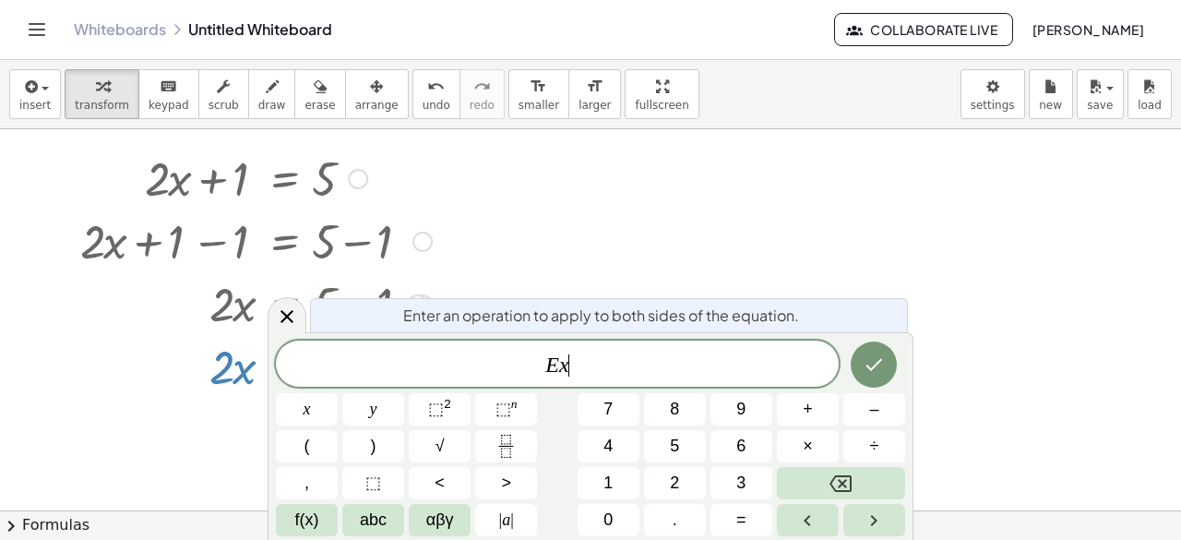
scroll to position [29, 0]
click at [807, 299] on div "Enter an operation to apply to both sides of the equation." at bounding box center [609, 315] width 598 height 34
click at [810, 482] on button "Backspace" at bounding box center [841, 483] width 128 height 32
click at [784, 145] on div at bounding box center [590, 483] width 1181 height 765
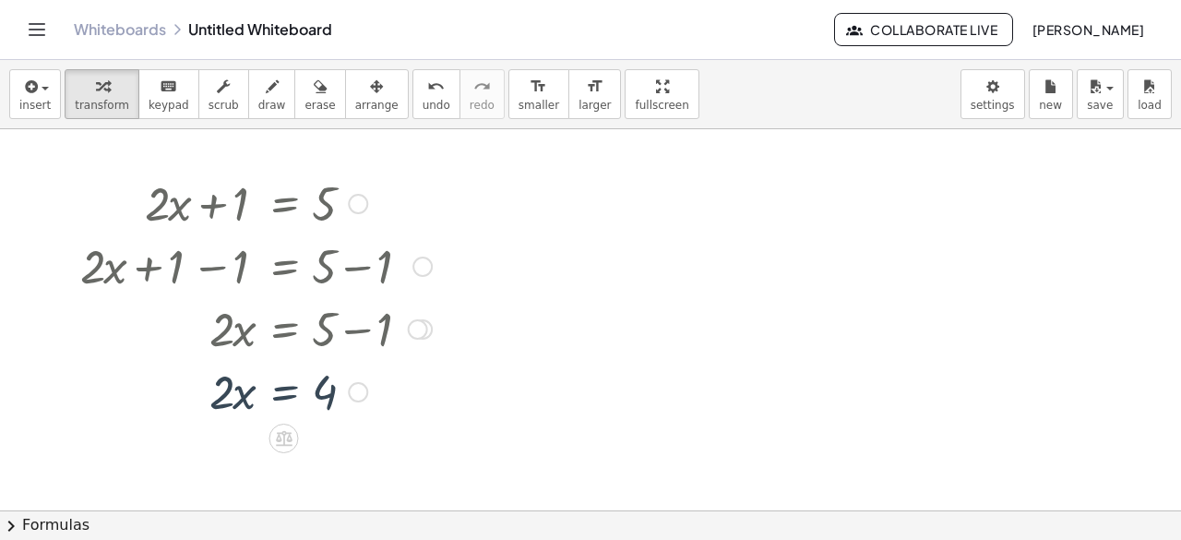
scroll to position [0, 0]
click at [231, 397] on div at bounding box center [256, 392] width 370 height 63
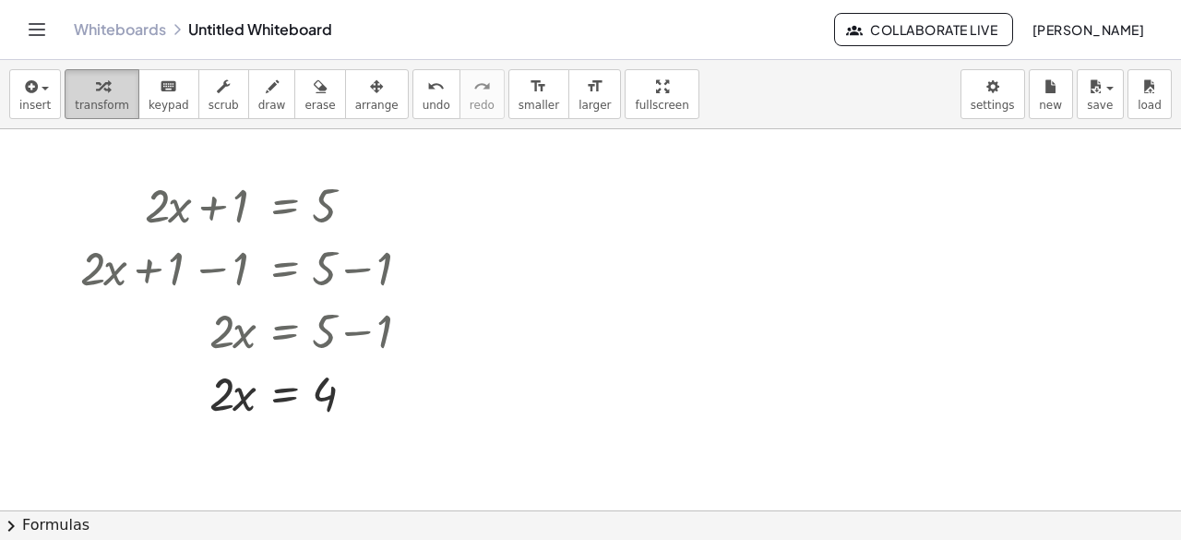
click at [101, 106] on span "transform" at bounding box center [102, 105] width 54 height 13
click at [363, 392] on div "Transform line Copy line as LaTeX Copy derivation as LaTeX Expand new lines: On" at bounding box center [358, 394] width 20 height 20
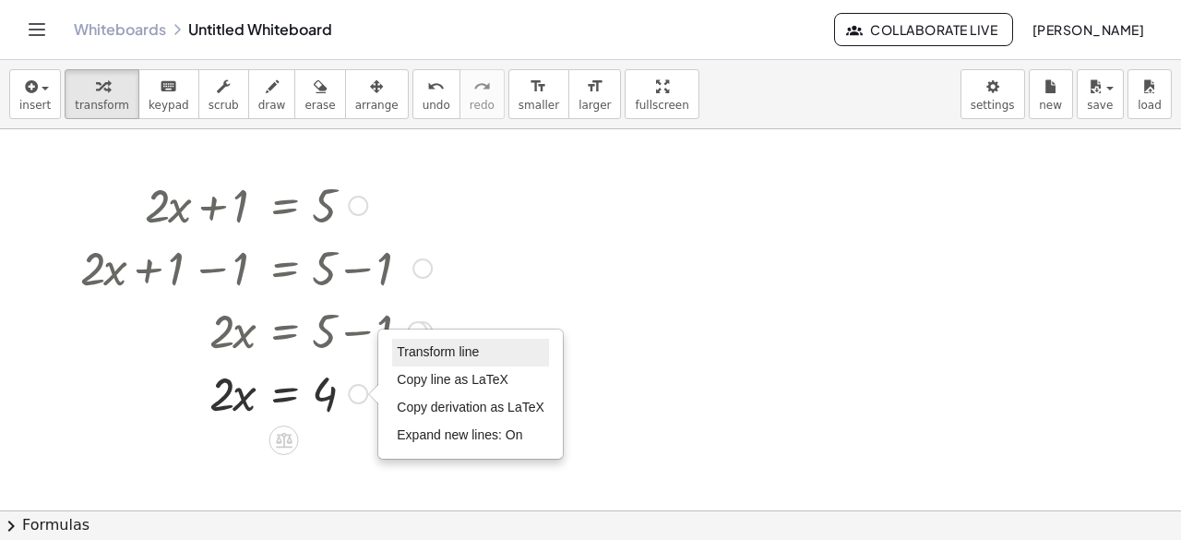
click at [434, 359] on li "Transform line" at bounding box center [470, 353] width 157 height 28
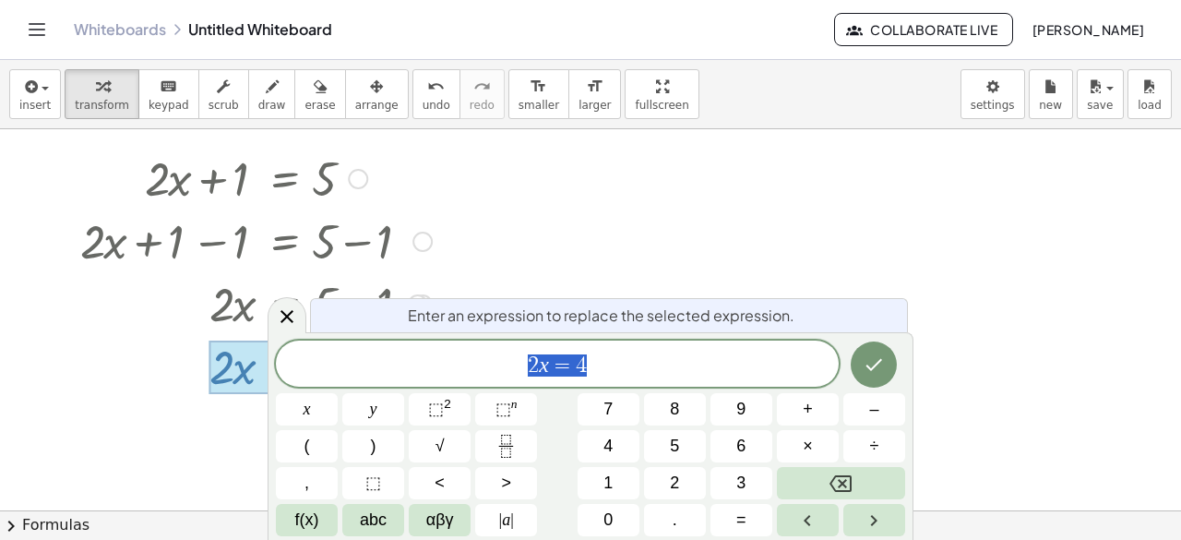
scroll to position [29, 0]
click at [743, 317] on span "Enter an expression to replace the selected expression." at bounding box center [601, 316] width 387 height 22
click at [797, 241] on div at bounding box center [590, 483] width 1181 height 765
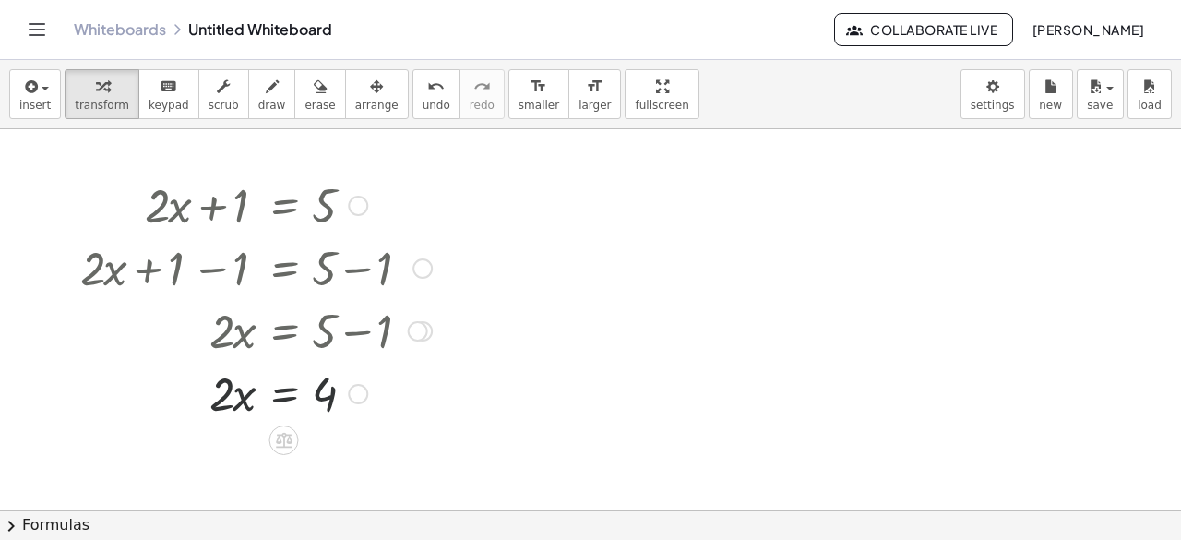
scroll to position [0, 0]
click at [233, 395] on div at bounding box center [256, 392] width 370 height 63
click at [117, 89] on button "transform" at bounding box center [102, 94] width 75 height 50
click at [277, 396] on div at bounding box center [256, 392] width 370 height 63
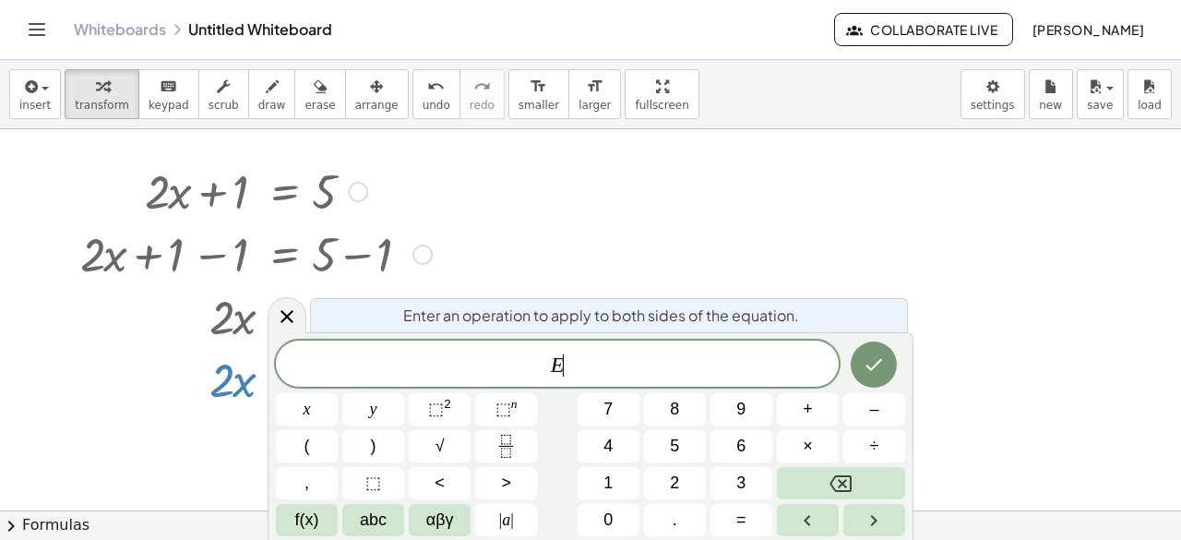
scroll to position [29, 0]
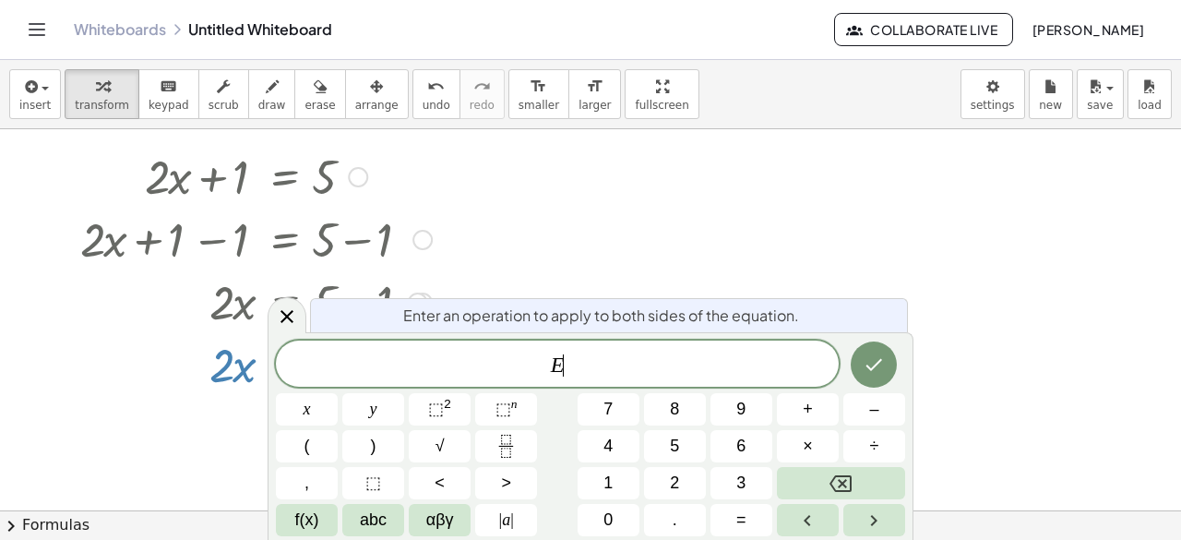
click at [723, 233] on div at bounding box center [590, 483] width 1181 height 765
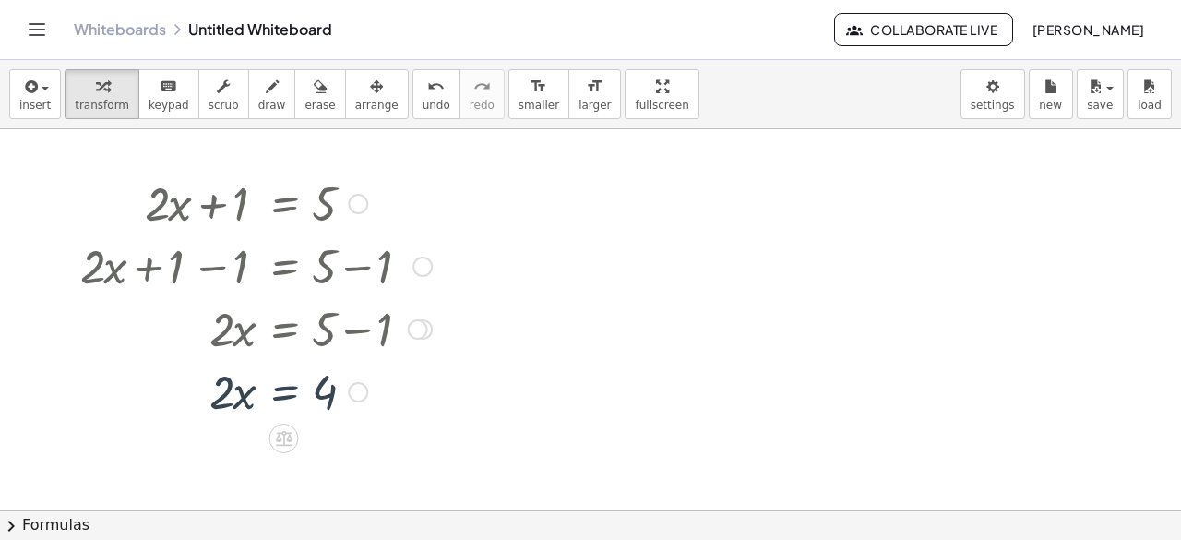
scroll to position [0, 0]
click at [327, 390] on div at bounding box center [256, 392] width 370 height 63
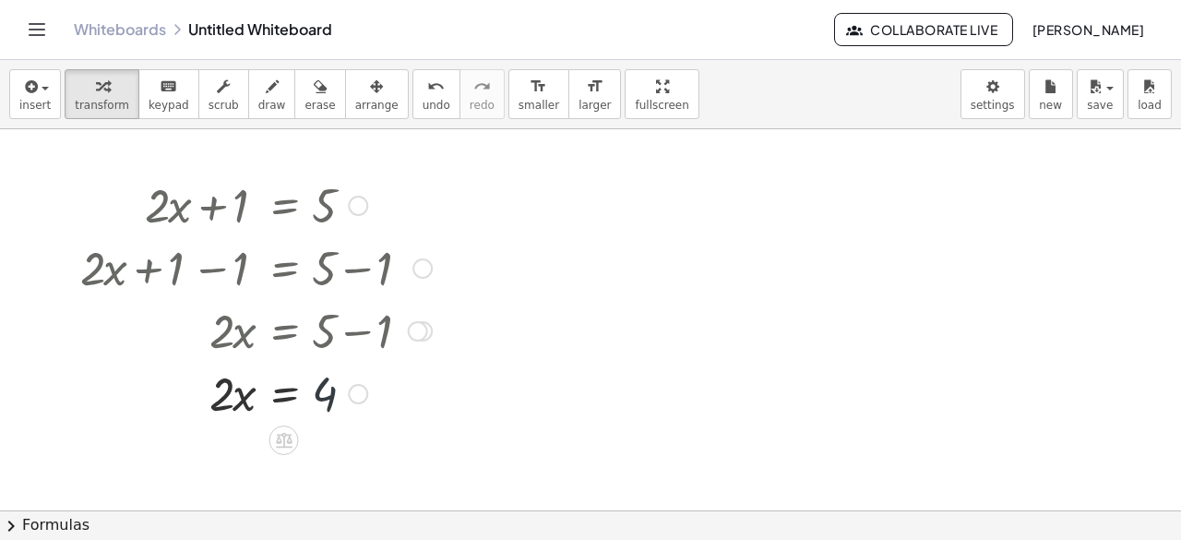
click at [327, 390] on div at bounding box center [256, 392] width 370 height 63
click at [301, 399] on div at bounding box center [256, 392] width 370 height 63
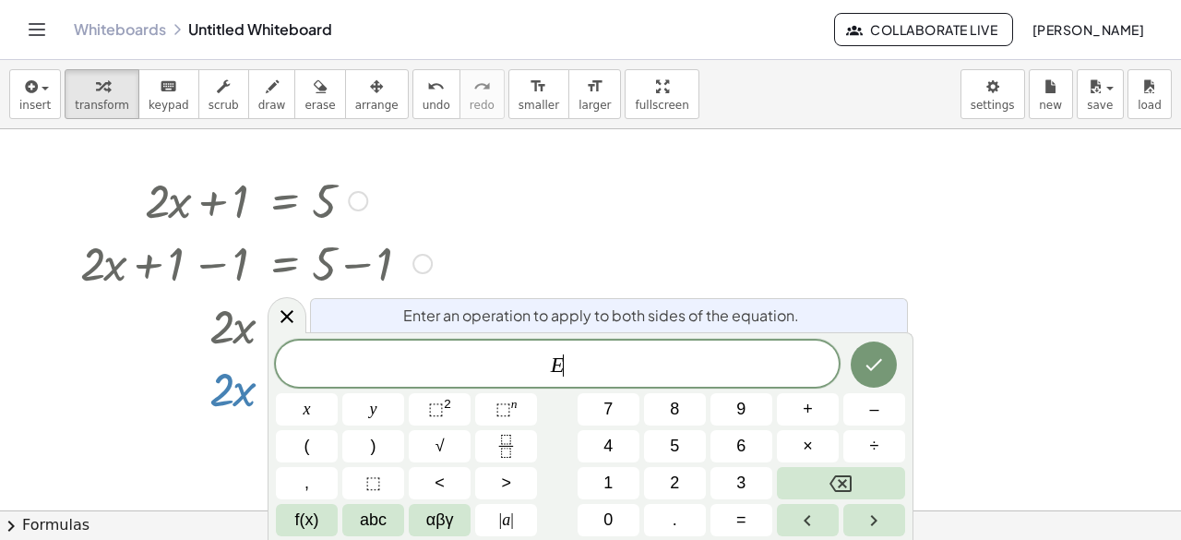
click at [301, 399] on button "x" at bounding box center [307, 409] width 62 height 32
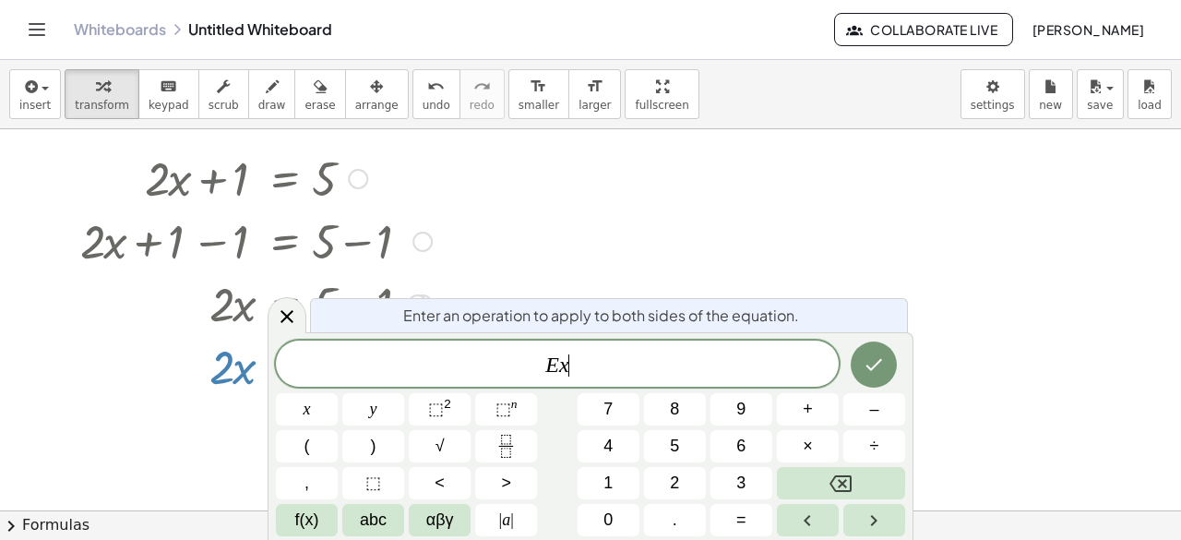
scroll to position [29, 0]
click at [869, 482] on button "Backspace" at bounding box center [841, 483] width 128 height 32
click at [878, 448] on span "÷" at bounding box center [874, 446] width 9 height 25
click at [689, 477] on button "2" at bounding box center [675, 483] width 62 height 32
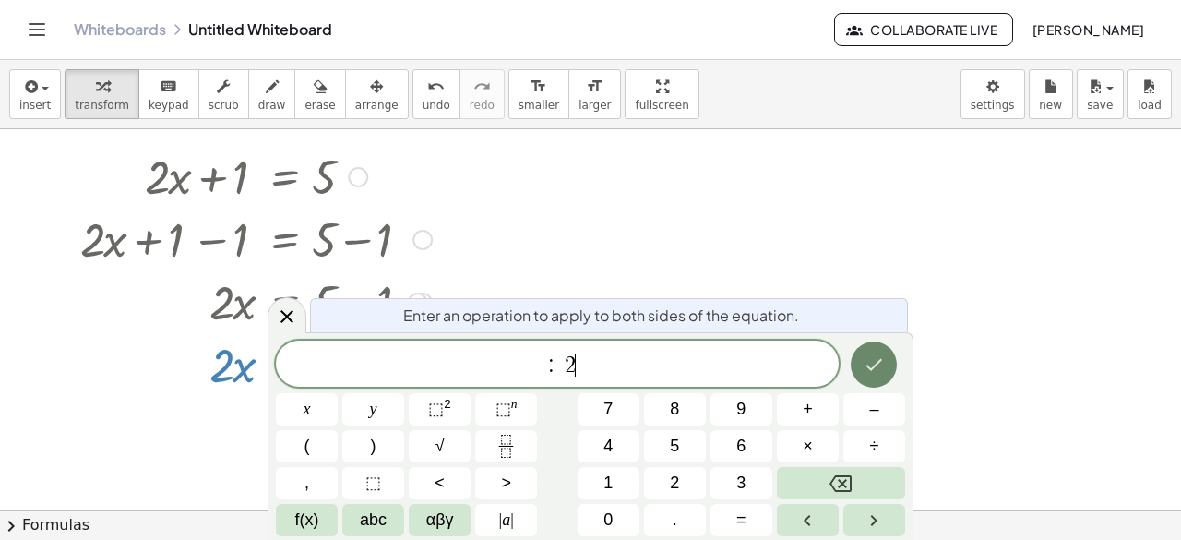
click at [885, 376] on button "Done" at bounding box center [874, 364] width 46 height 46
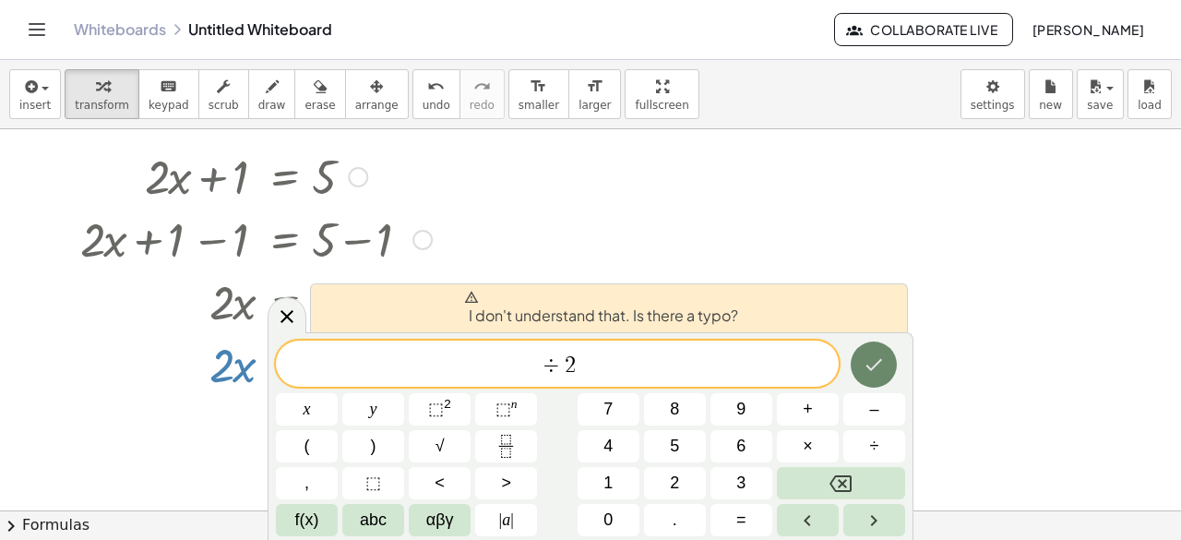
click at [885, 376] on button "Done" at bounding box center [874, 364] width 46 height 46
click at [785, 472] on button "Backspace" at bounding box center [841, 483] width 128 height 32
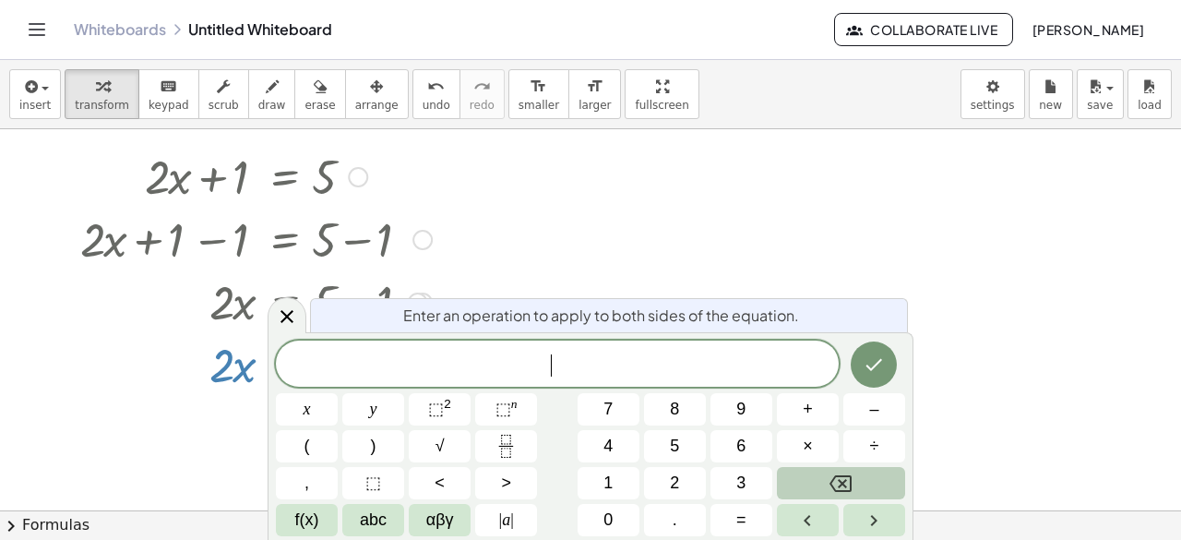
click at [785, 472] on button "Backspace" at bounding box center [841, 483] width 128 height 32
click at [878, 460] on button "÷" at bounding box center [874, 446] width 62 height 32
click at [682, 484] on button "2" at bounding box center [675, 483] width 62 height 32
click at [879, 377] on button "Done" at bounding box center [874, 364] width 46 height 46
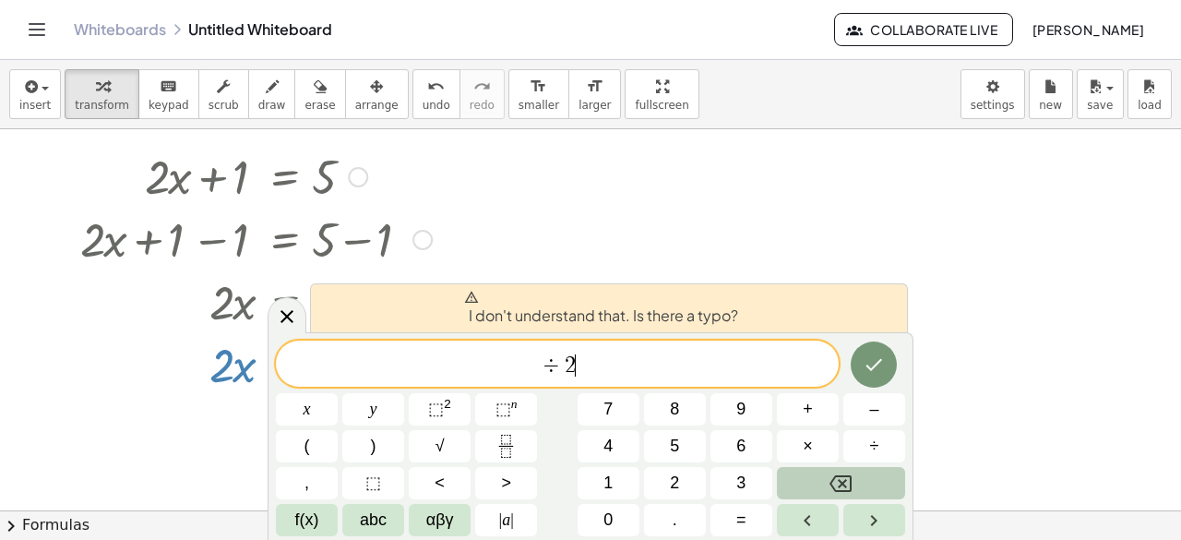
click at [862, 476] on button "Backspace" at bounding box center [841, 483] width 128 height 32
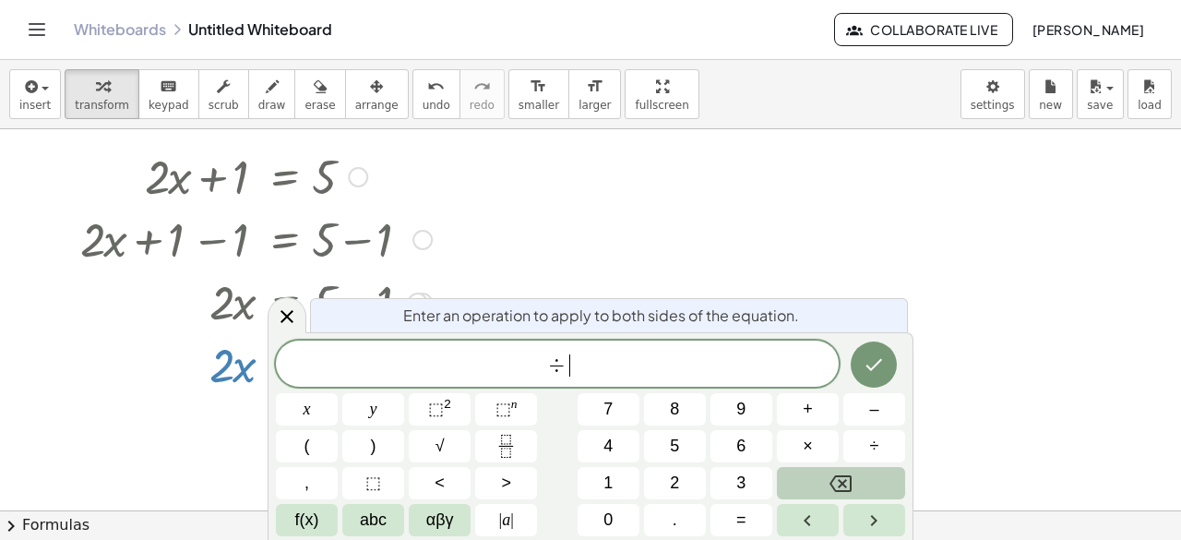
click at [862, 476] on button "Backspace" at bounding box center [841, 483] width 128 height 32
click at [786, 191] on div at bounding box center [590, 483] width 1181 height 765
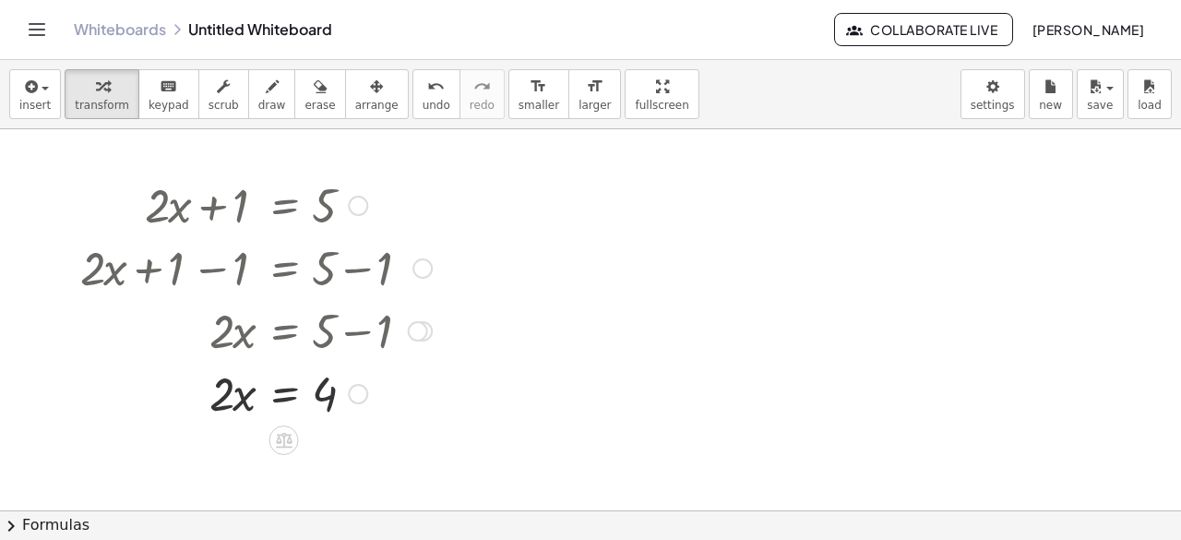
scroll to position [0, 0]
click at [349, 392] on div "Transform line Copy line as LaTeX Copy derivation as LaTeX Expand new lines: On" at bounding box center [358, 394] width 20 height 20
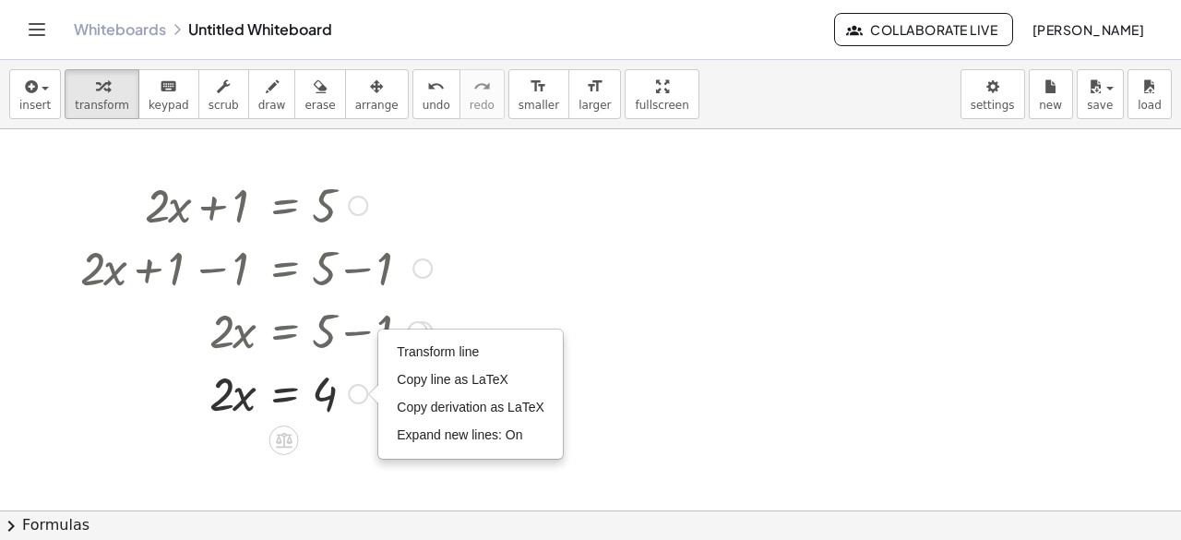
click at [437, 323] on div at bounding box center [256, 329] width 370 height 63
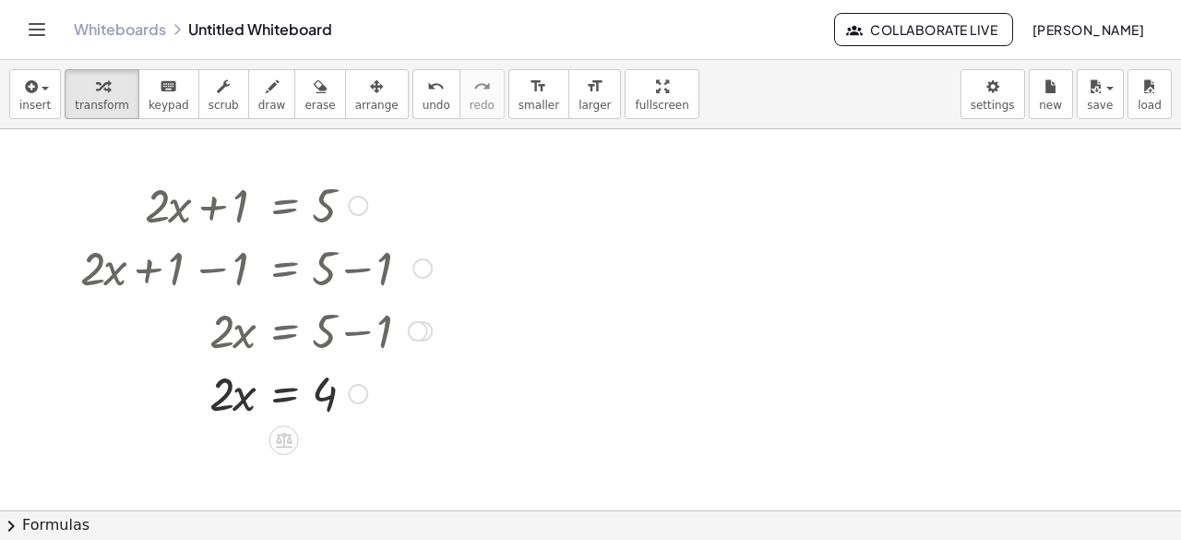
click at [424, 333] on div at bounding box center [418, 331] width 20 height 20
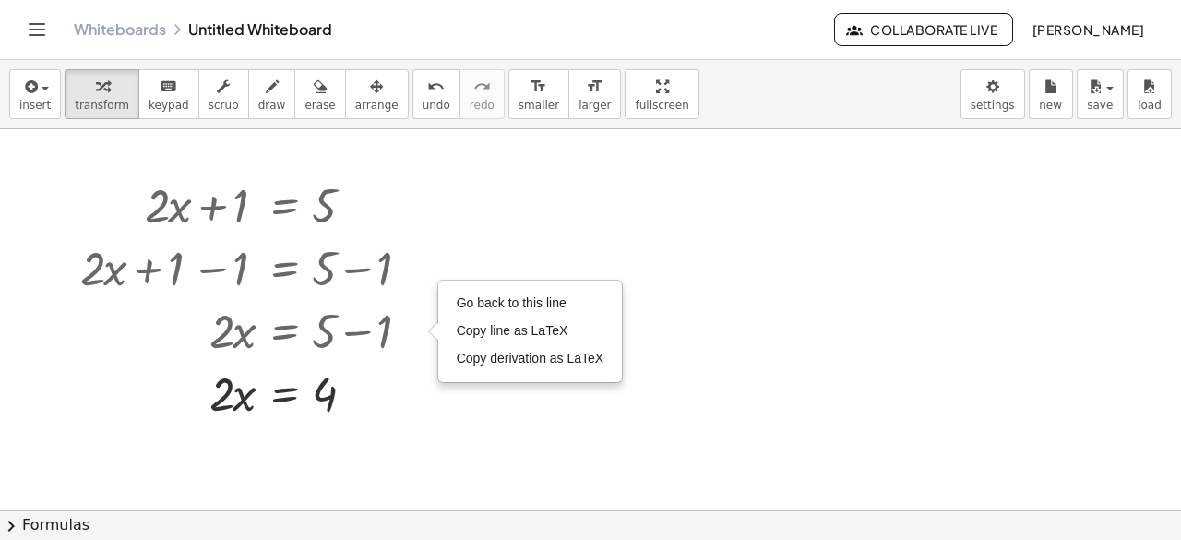
click at [447, 184] on div at bounding box center [590, 511] width 1181 height 765
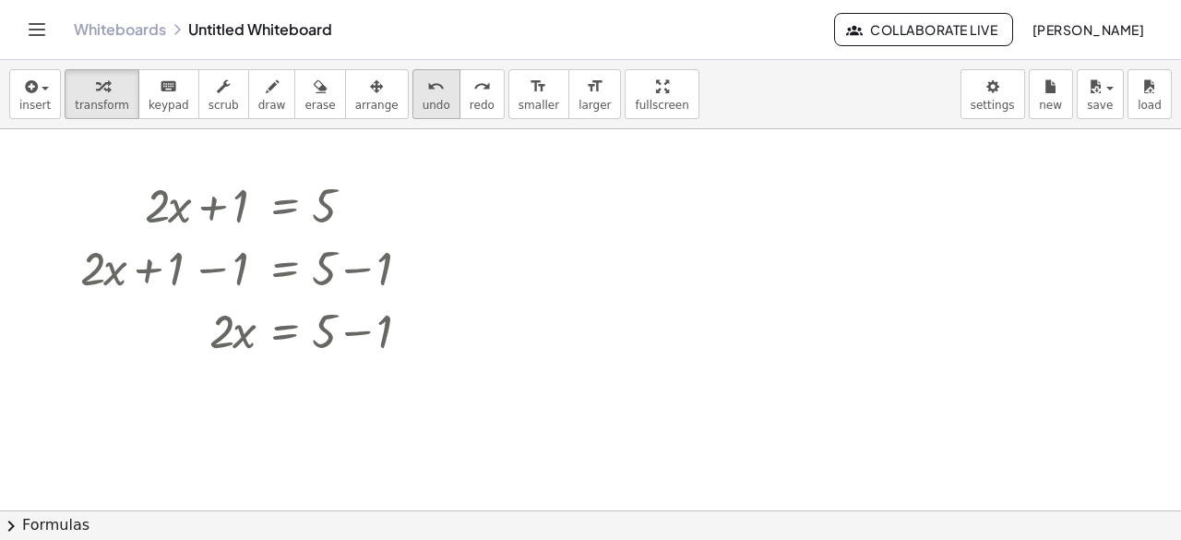
click at [423, 100] on span "undo" at bounding box center [437, 105] width 28 height 13
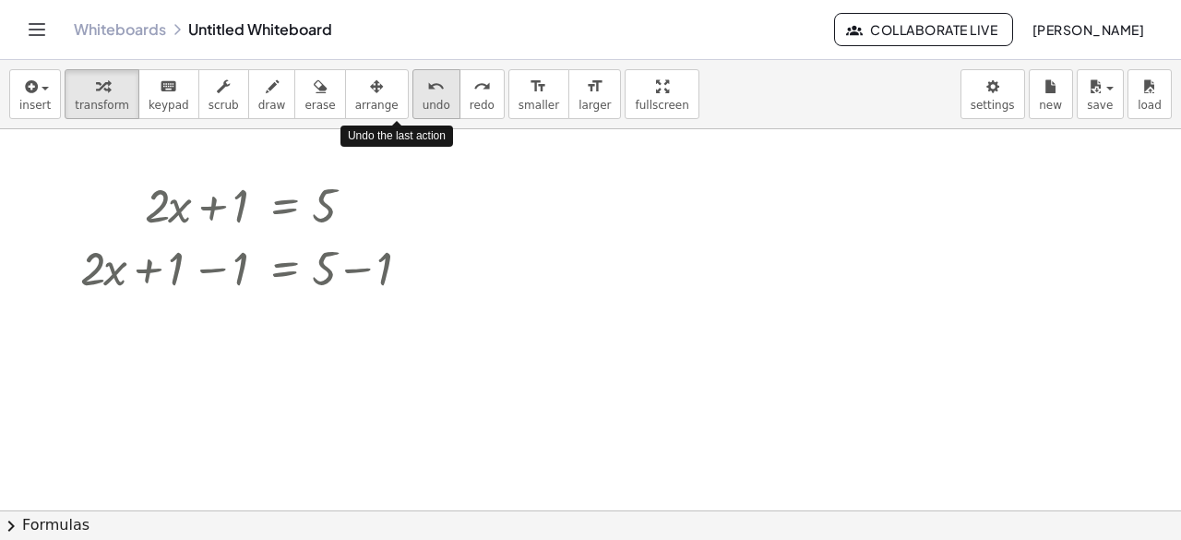
click at [423, 100] on span "undo" at bounding box center [437, 105] width 28 height 13
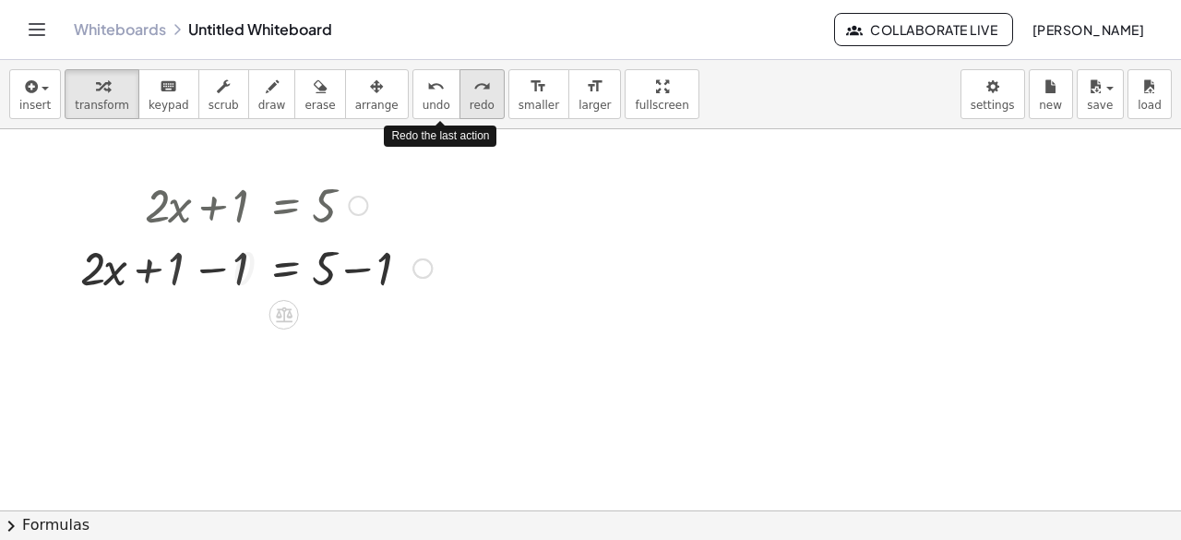
click at [460, 102] on button "redo redo" at bounding box center [482, 94] width 45 height 50
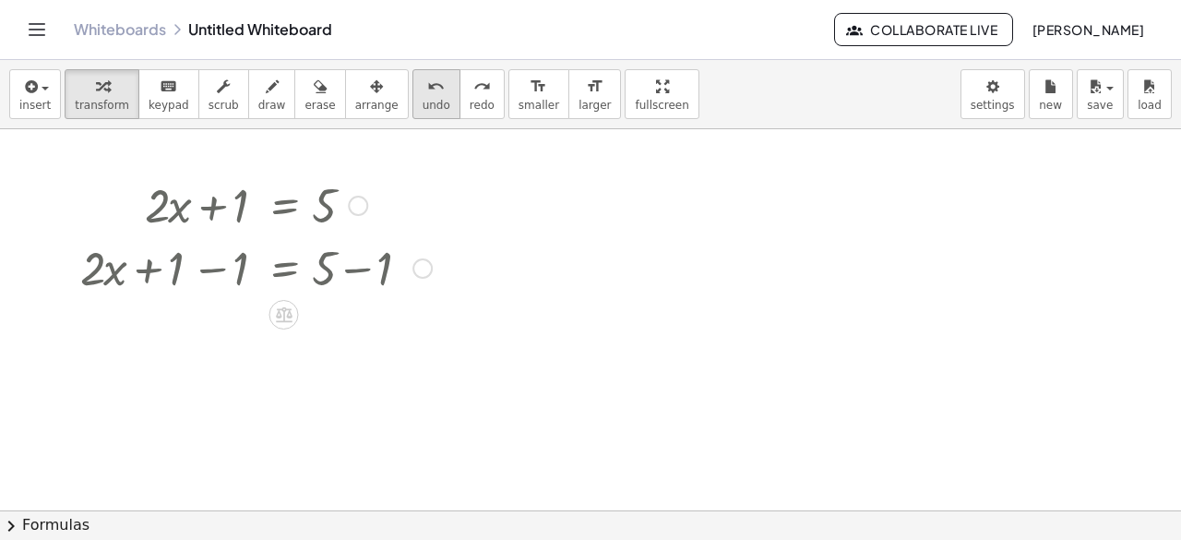
click at [423, 104] on span "undo" at bounding box center [437, 105] width 28 height 13
click at [299, 266] on div at bounding box center [256, 266] width 370 height 63
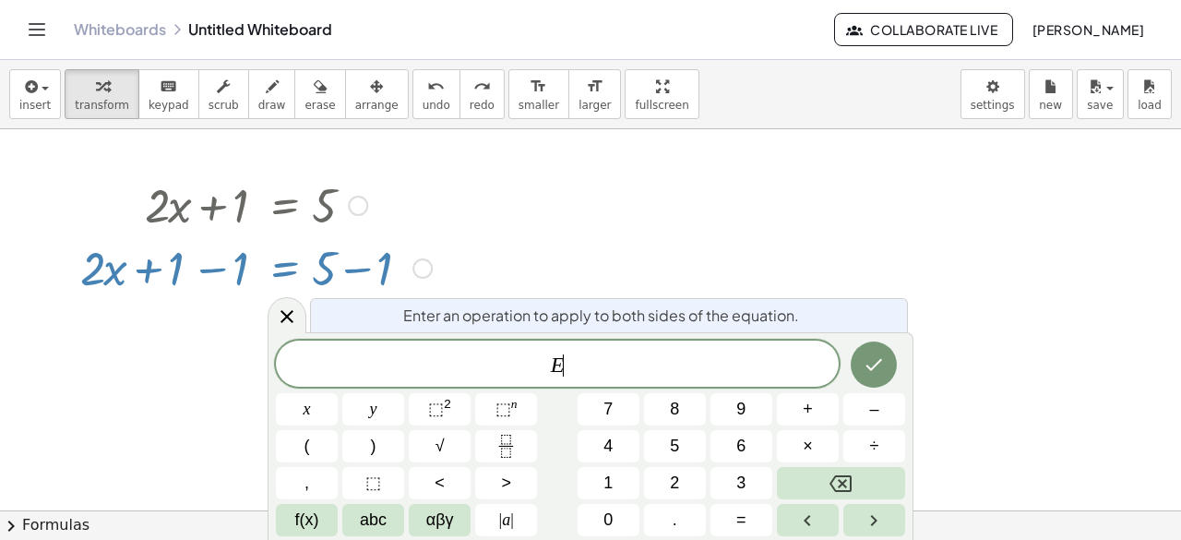
click at [491, 278] on div at bounding box center [590, 511] width 1181 height 765
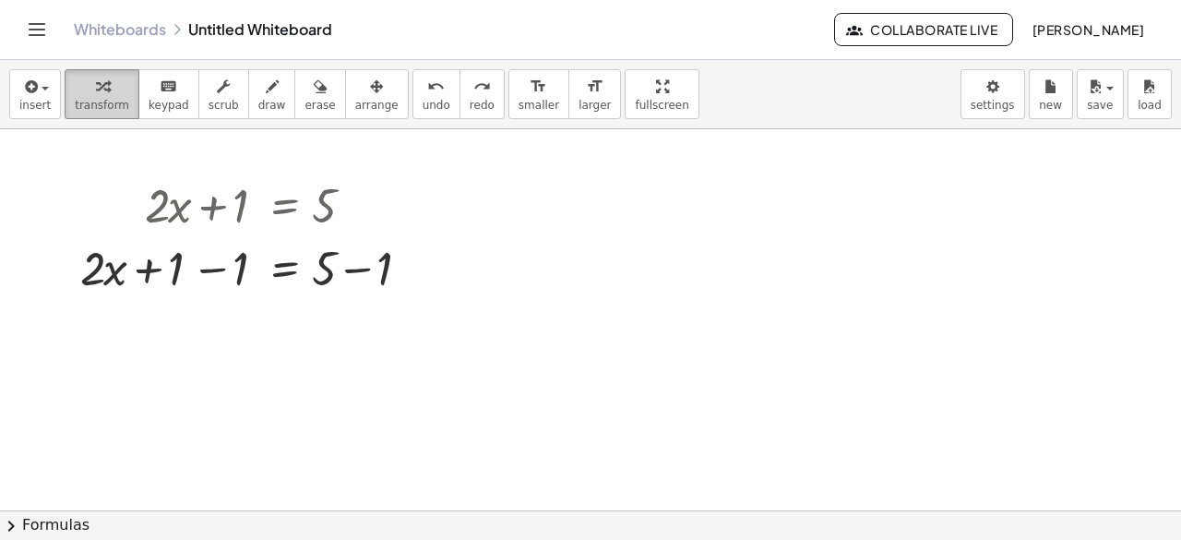
click at [96, 90] on icon "button" at bounding box center [102, 87] width 13 height 22
click at [281, 274] on div at bounding box center [256, 266] width 370 height 63
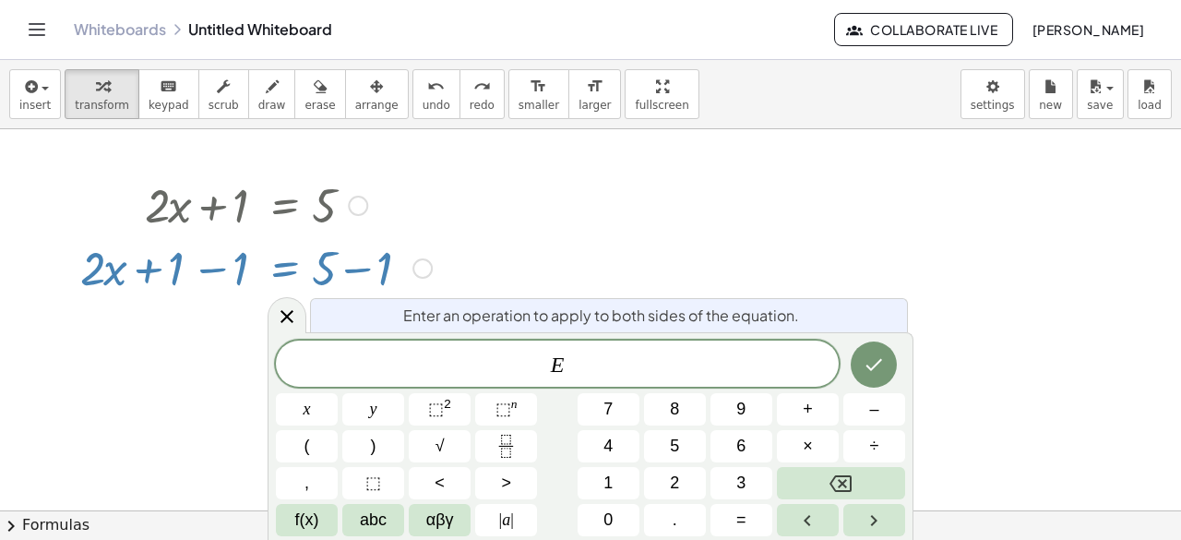
click at [638, 235] on div at bounding box center [590, 511] width 1181 height 765
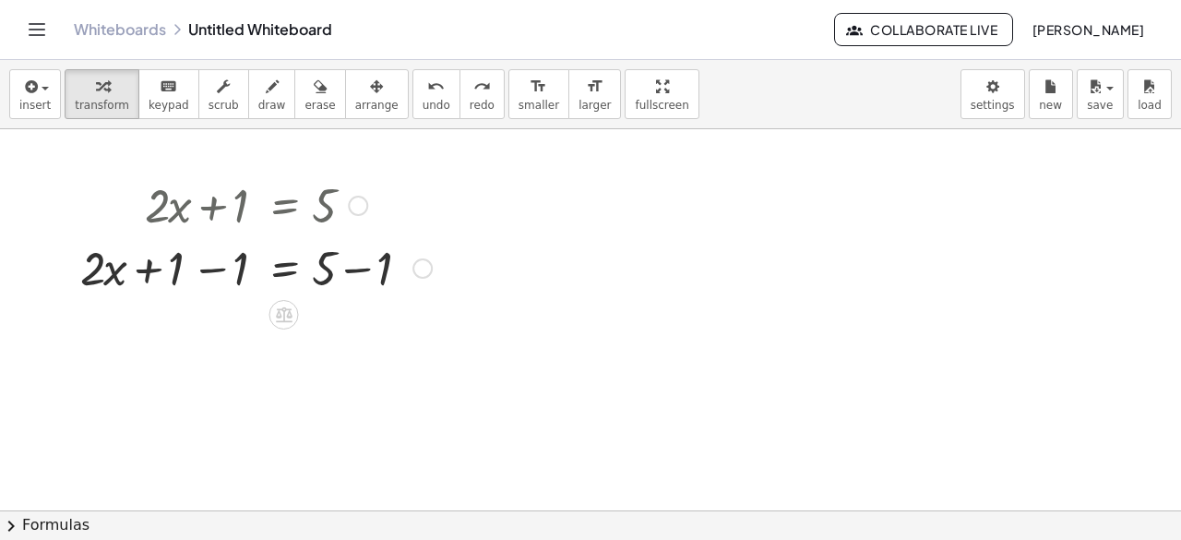
click at [596, 298] on div at bounding box center [590, 511] width 1181 height 765
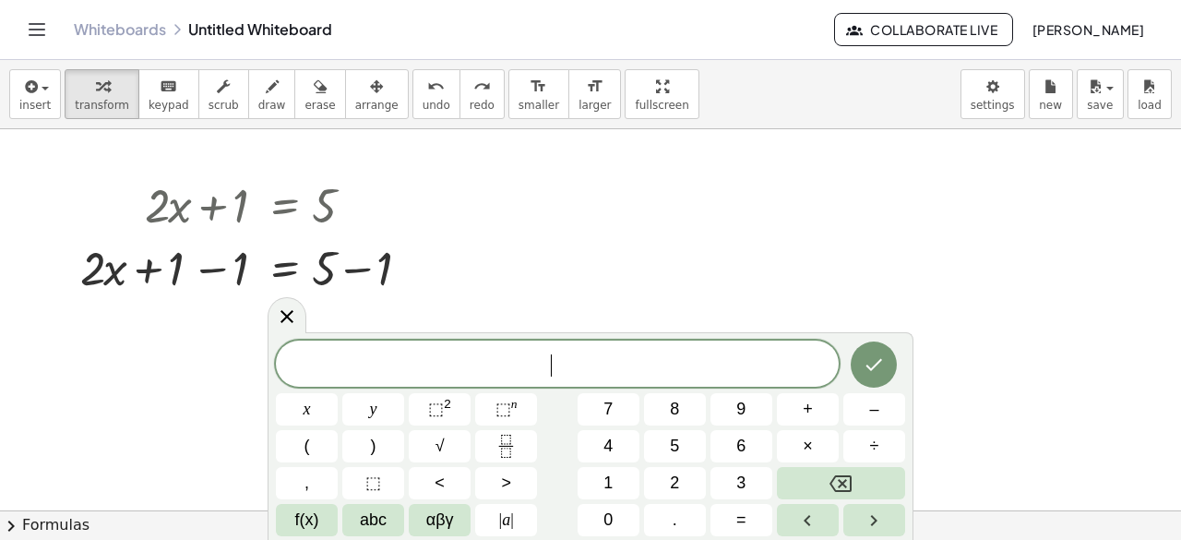
click at [596, 298] on div at bounding box center [590, 511] width 1181 height 765
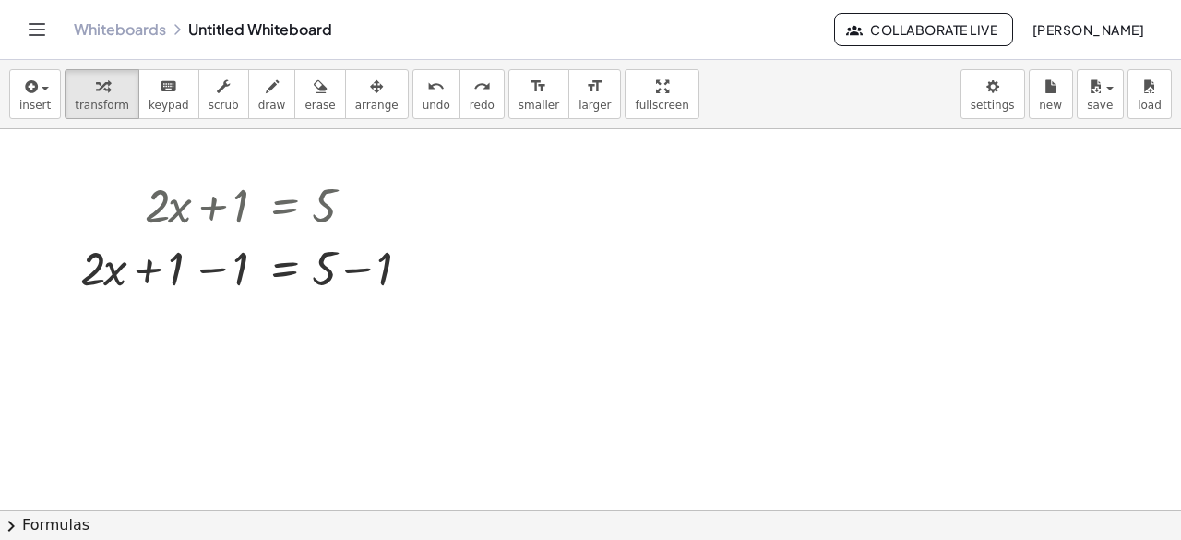
click at [596, 298] on div at bounding box center [590, 511] width 1181 height 765
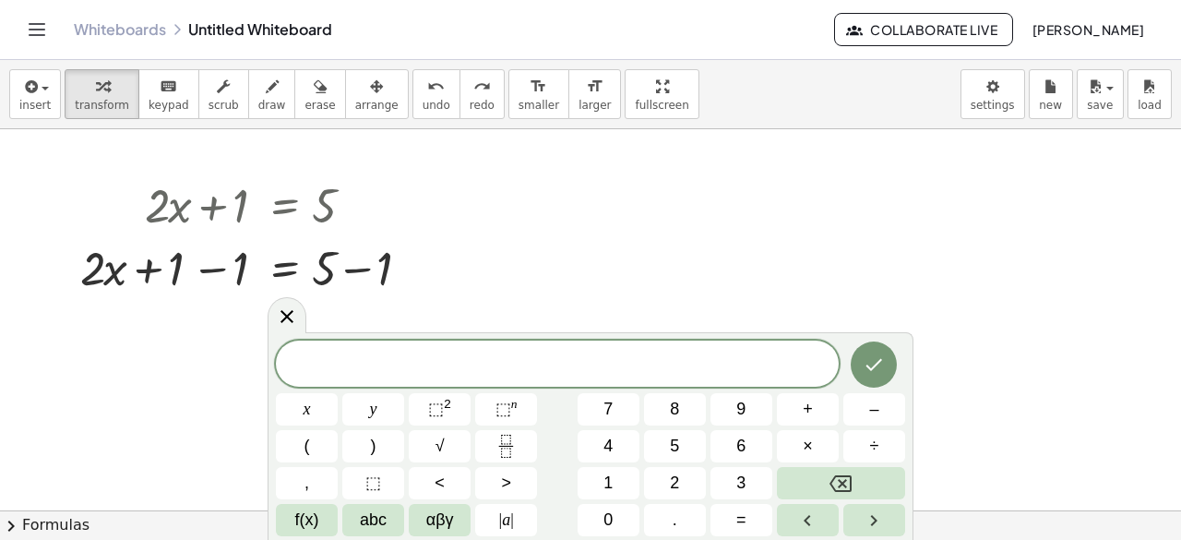
click at [596, 298] on div at bounding box center [590, 511] width 1181 height 765
